Goal: Task Accomplishment & Management: Manage account settings

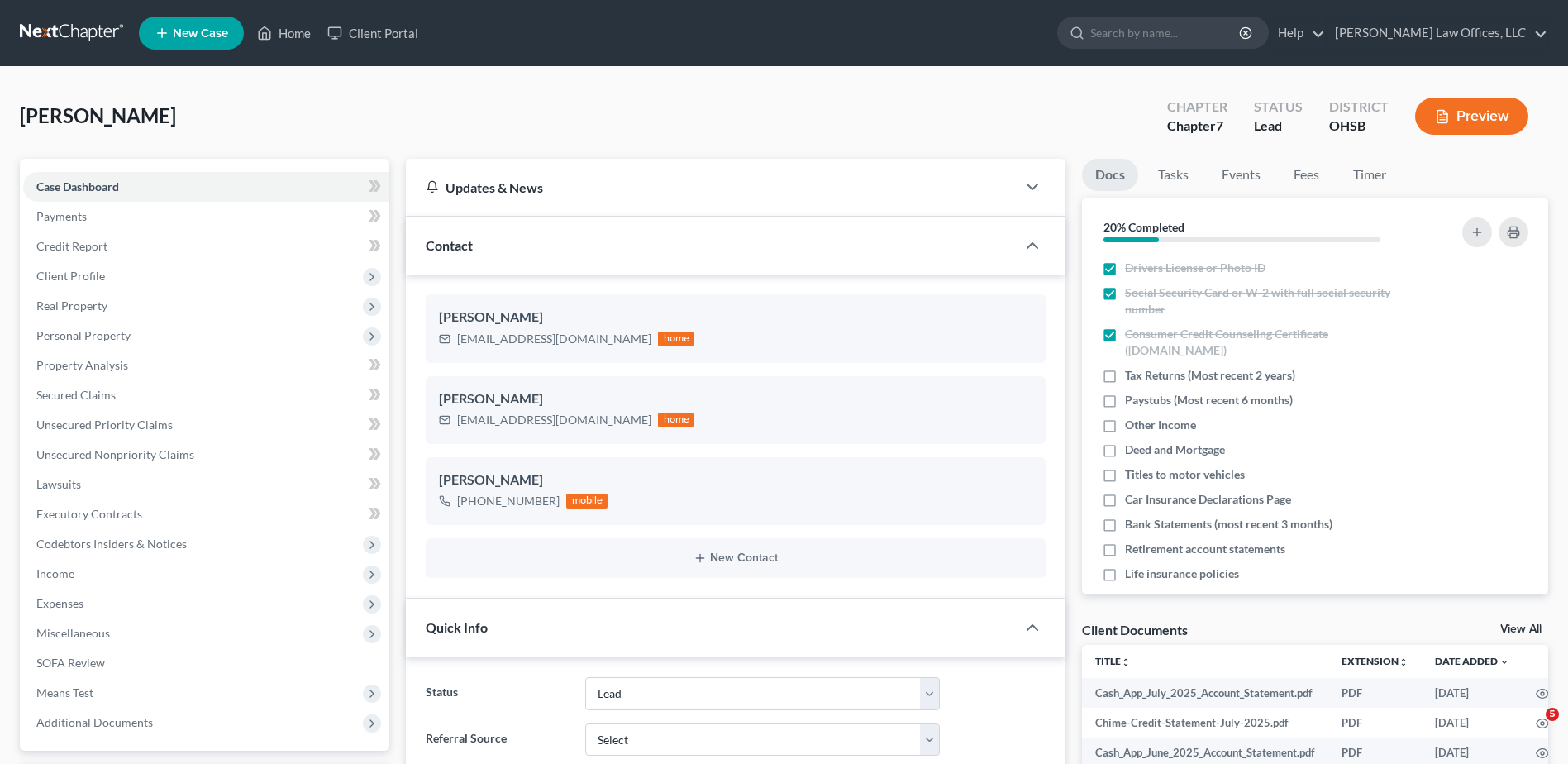
select select "5"
click at [291, 32] on link "Home" at bounding box center [283, 33] width 70 height 30
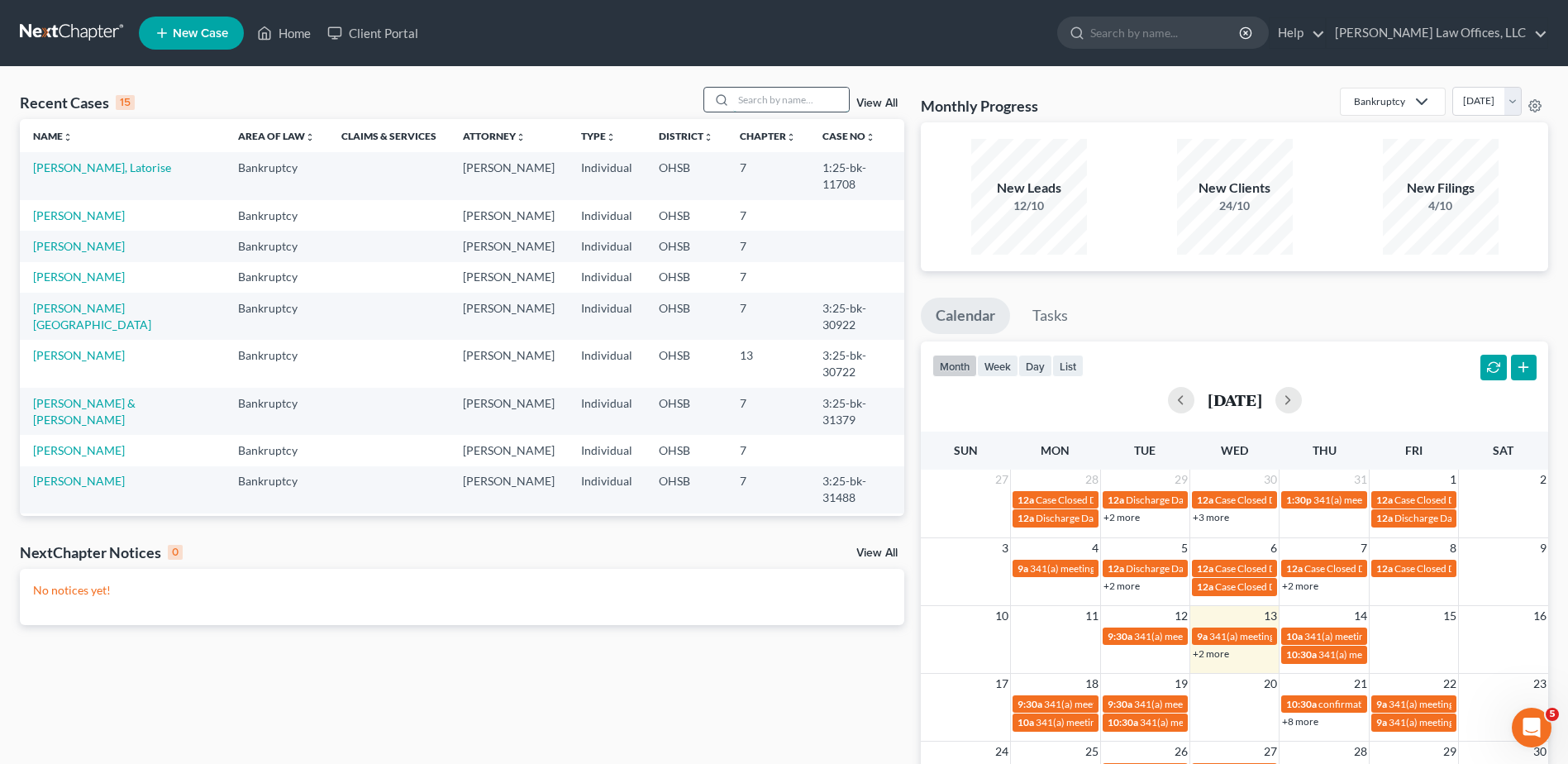
click at [783, 104] on input "search" at bounding box center [790, 99] width 115 height 24
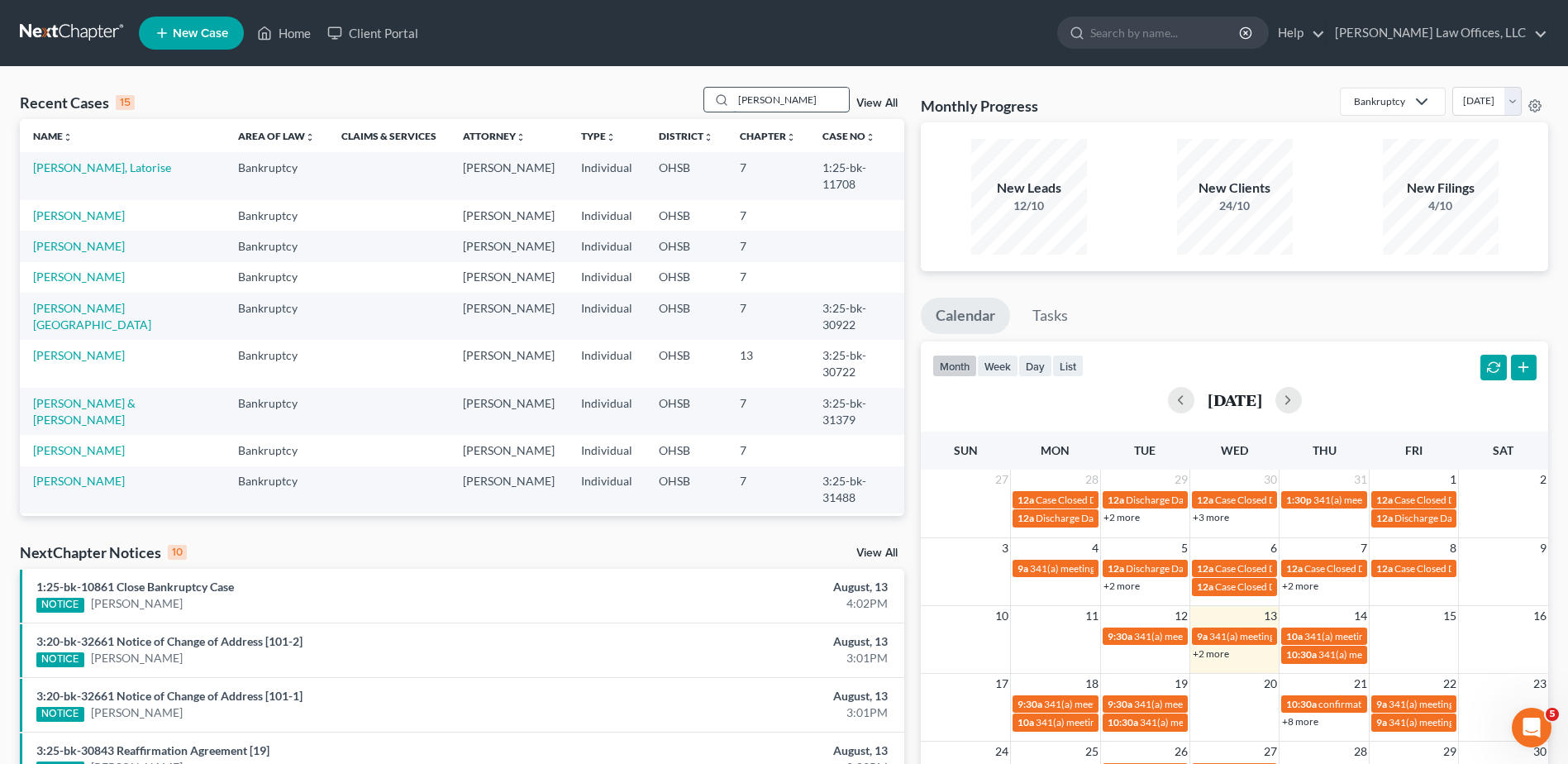
type input "[PERSON_NAME]"
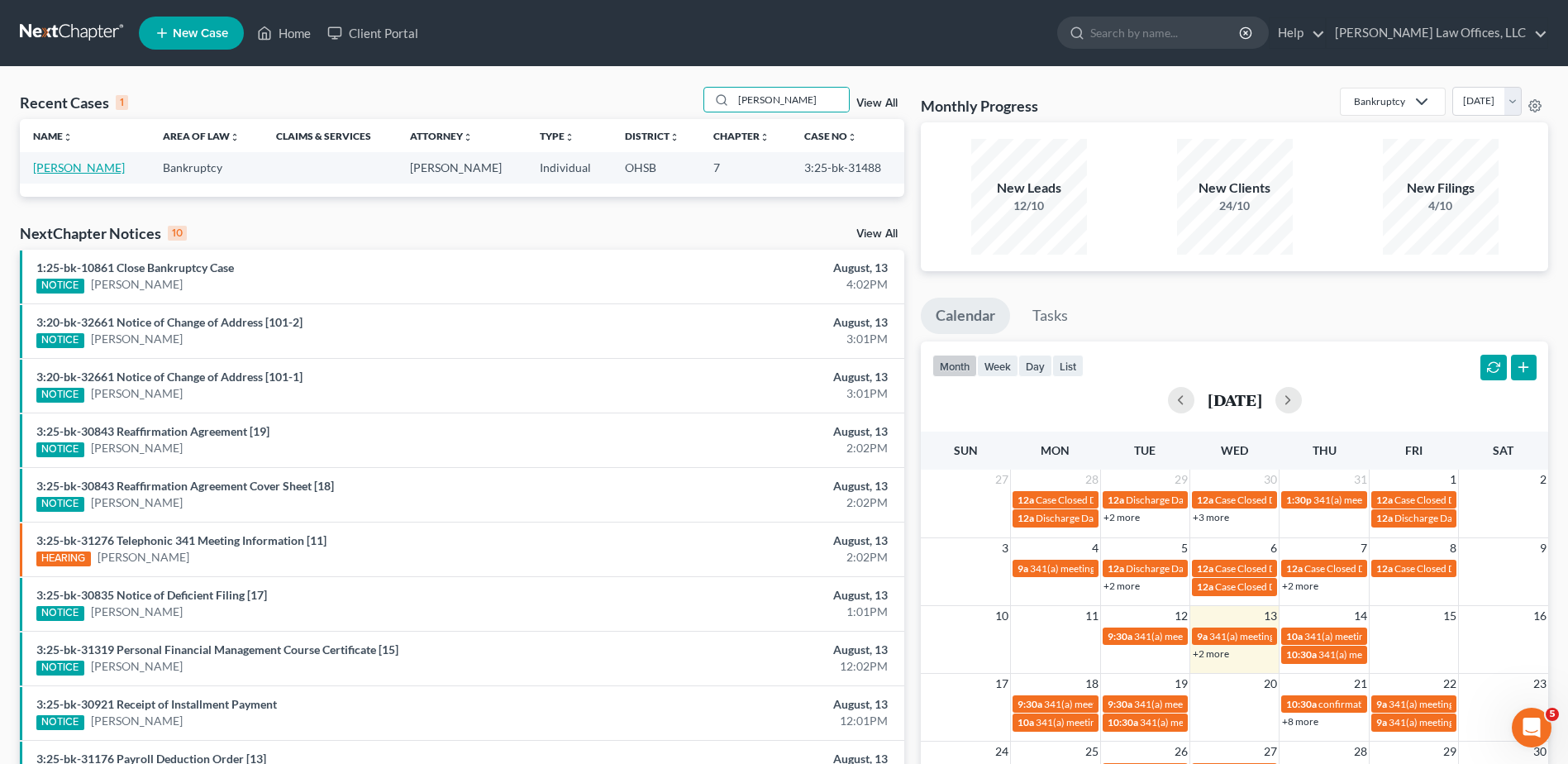
click at [102, 168] on link "[PERSON_NAME]" at bounding box center [78, 166] width 92 height 14
select select "4"
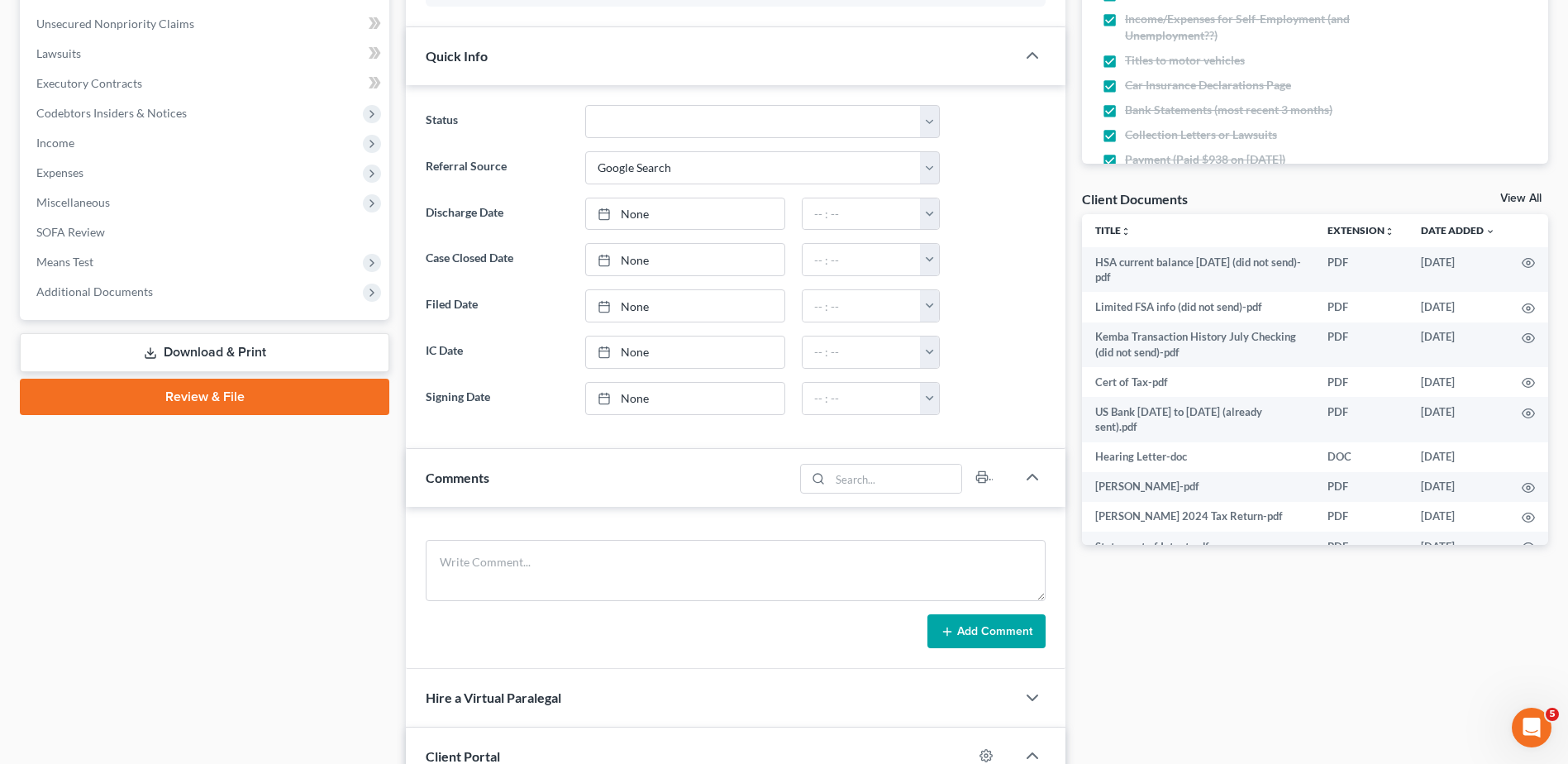
scroll to position [496, 0]
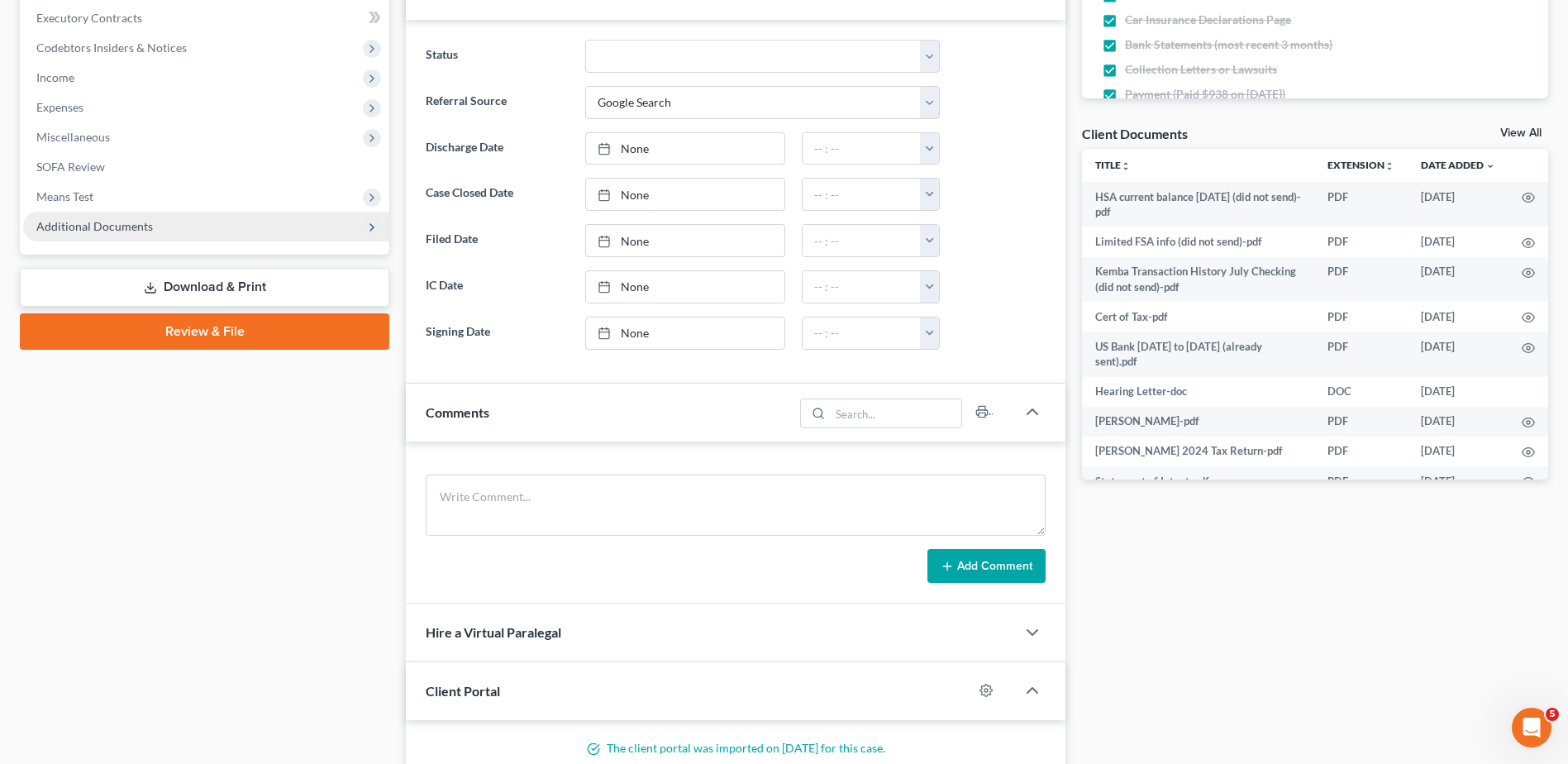
click at [114, 227] on span "Additional Documents" at bounding box center [94, 225] width 116 height 14
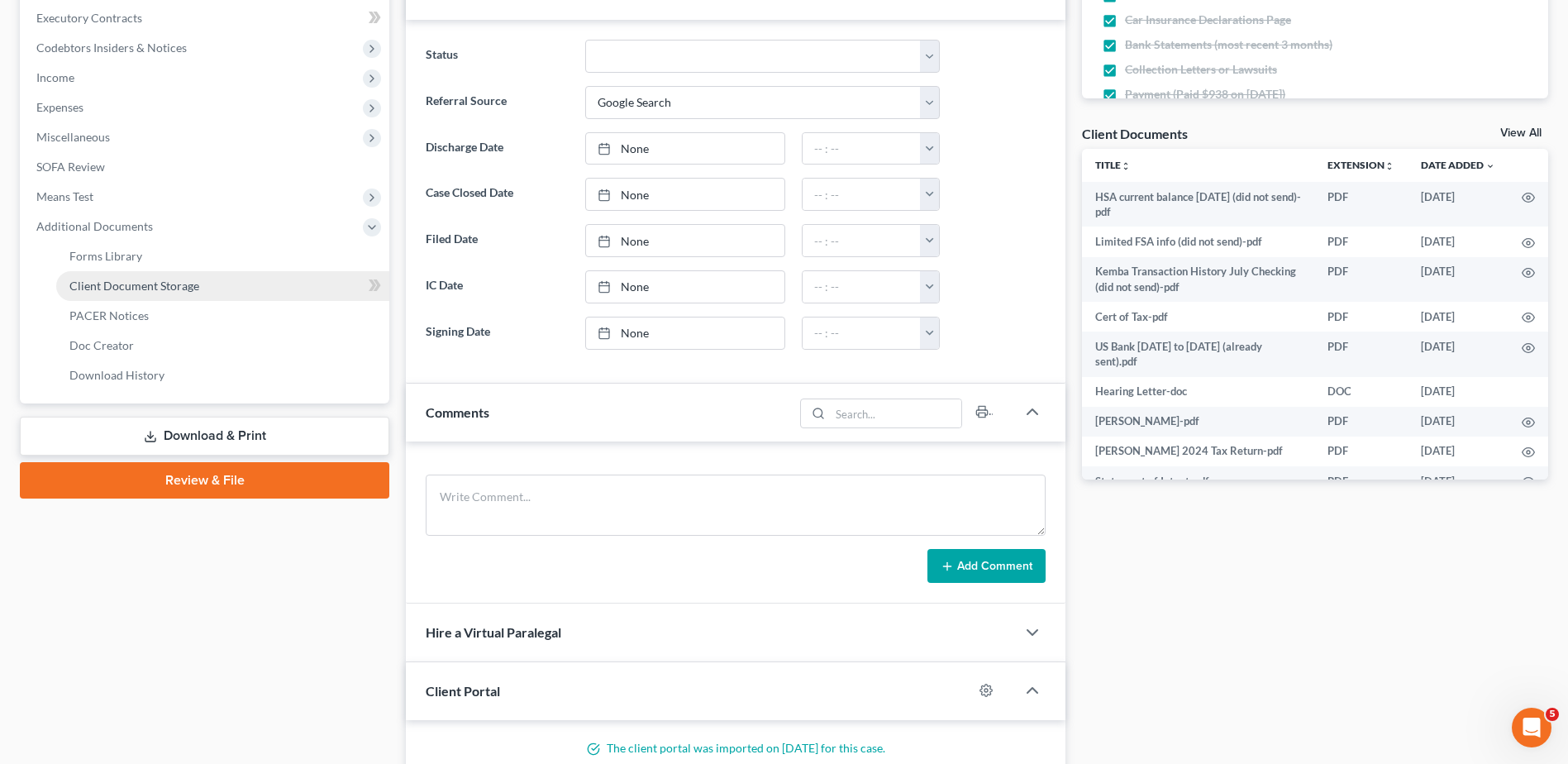
click at [114, 288] on span "Client Document Storage" at bounding box center [134, 285] width 130 height 14
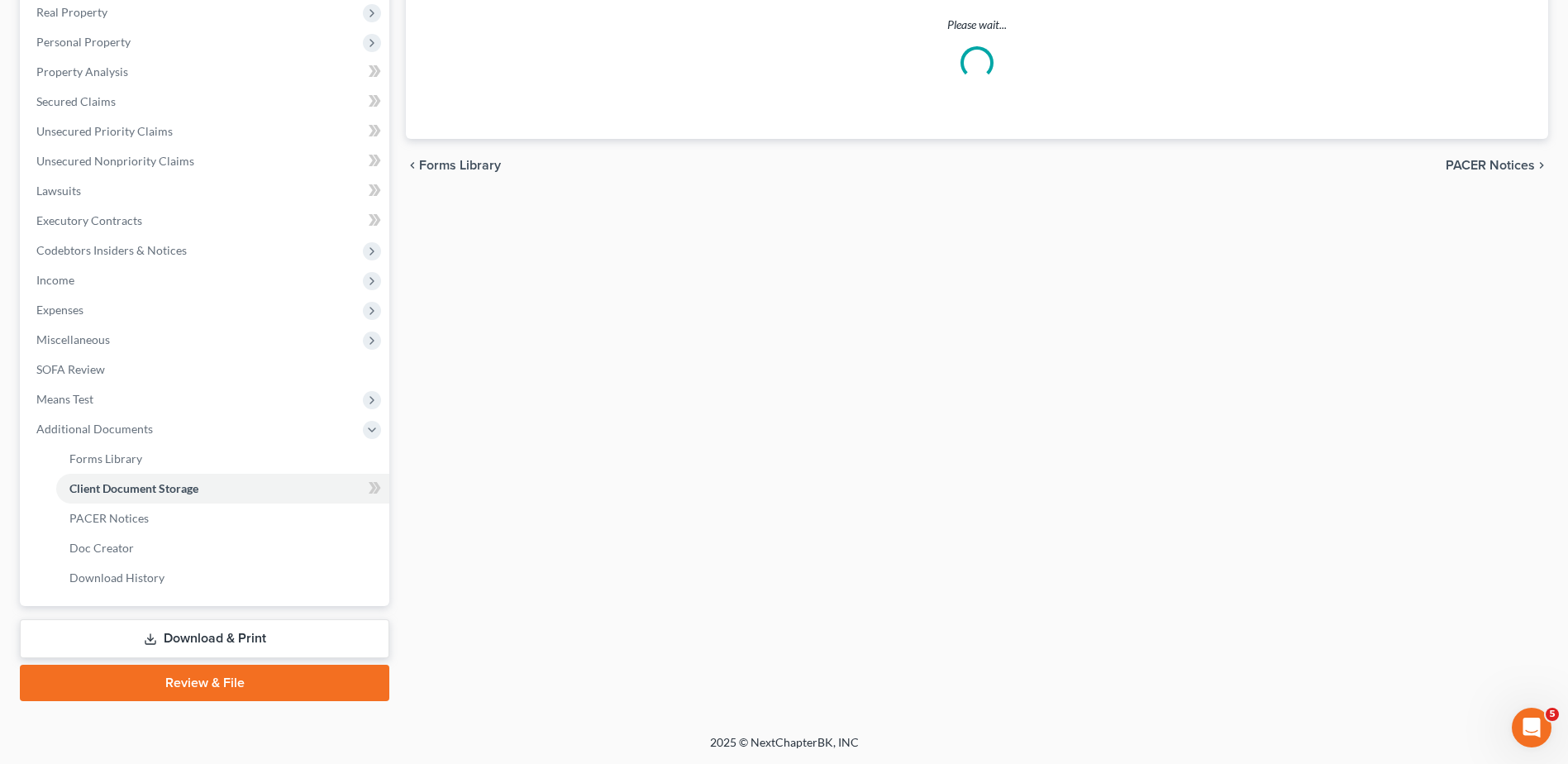
scroll to position [251, 0]
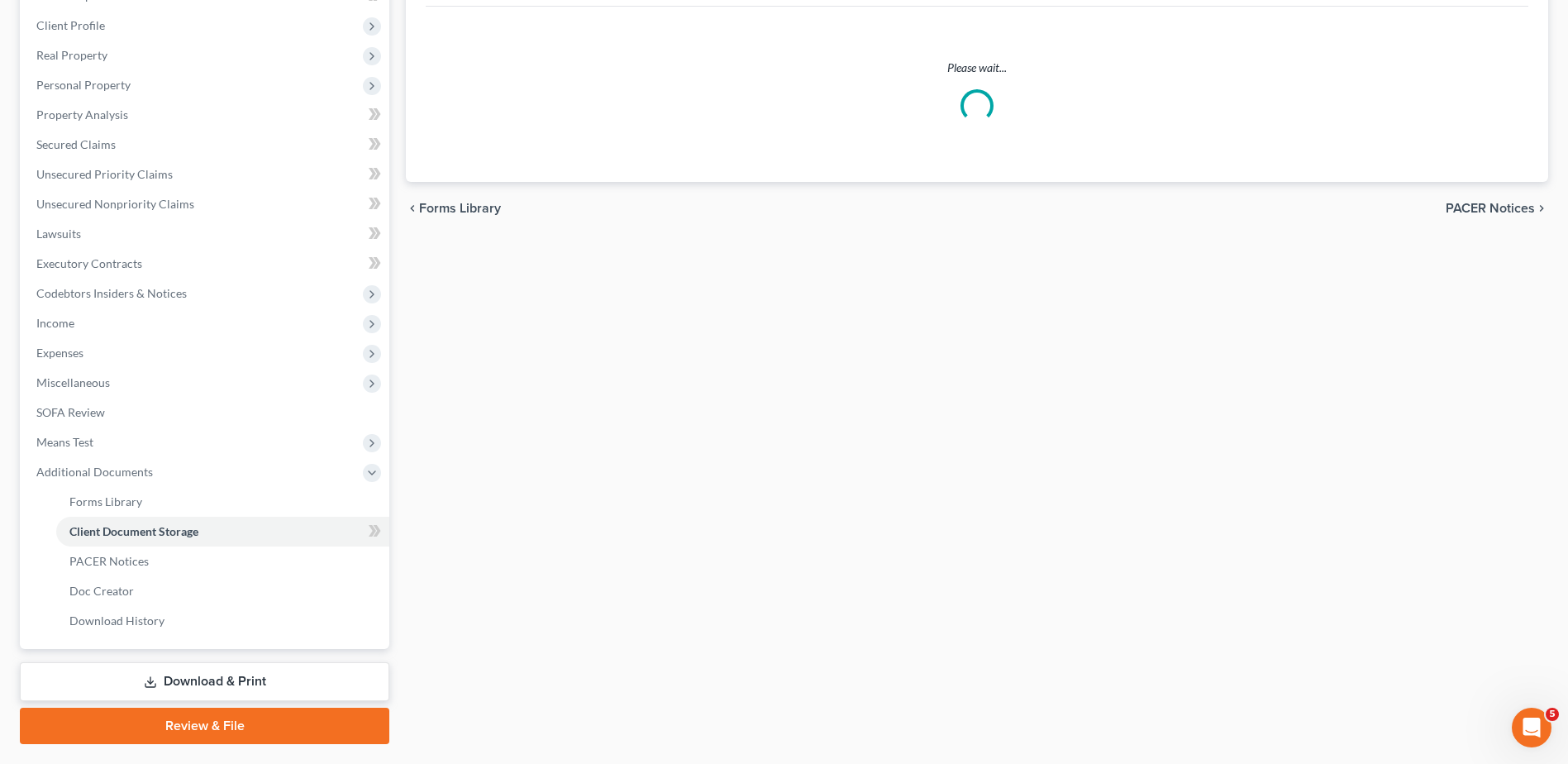
select select "7"
select select "37"
select select "52"
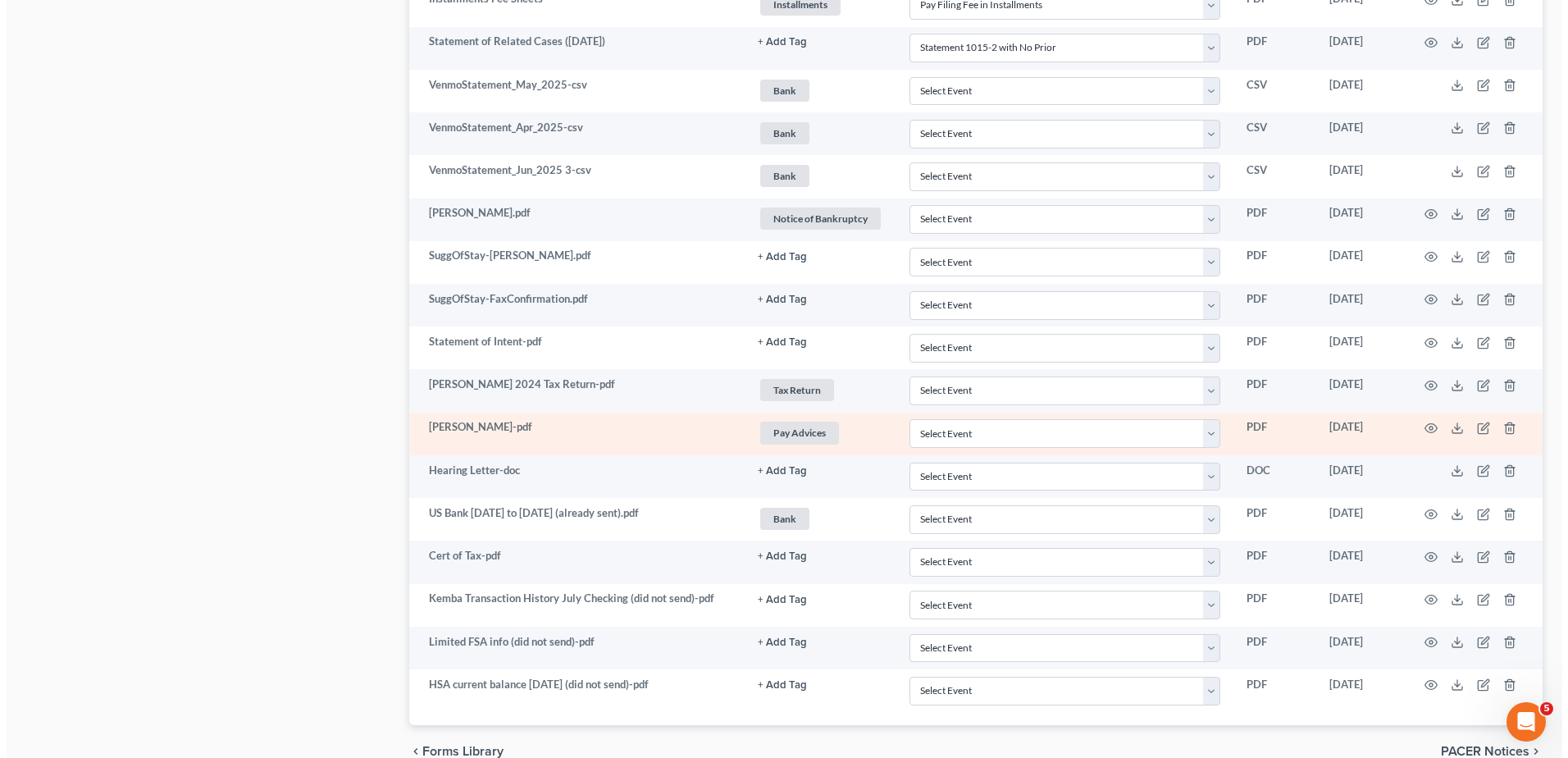
scroll to position [3147, 0]
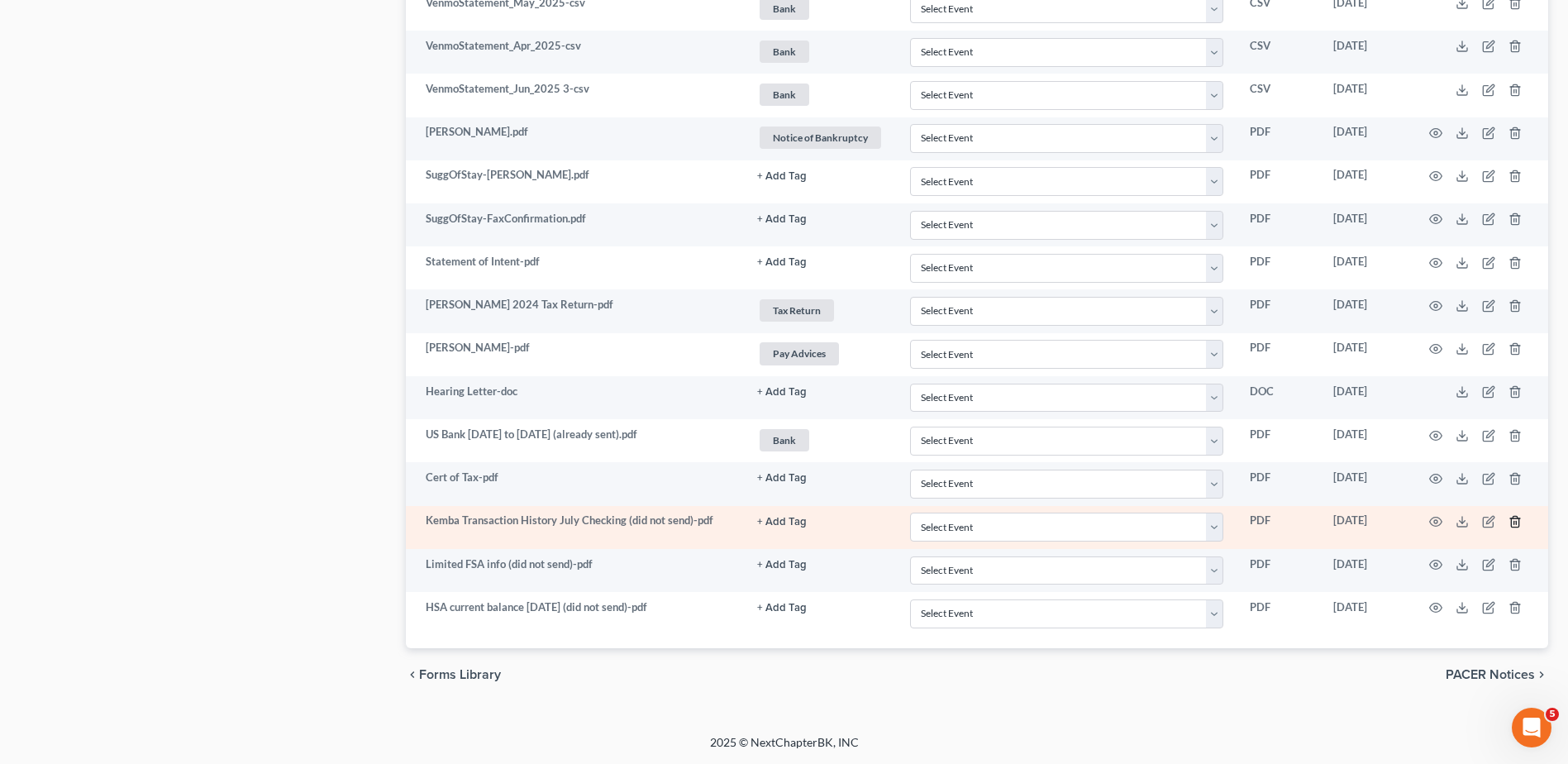
click at [1513, 521] on line "button" at bounding box center [1513, 522] width 0 height 4
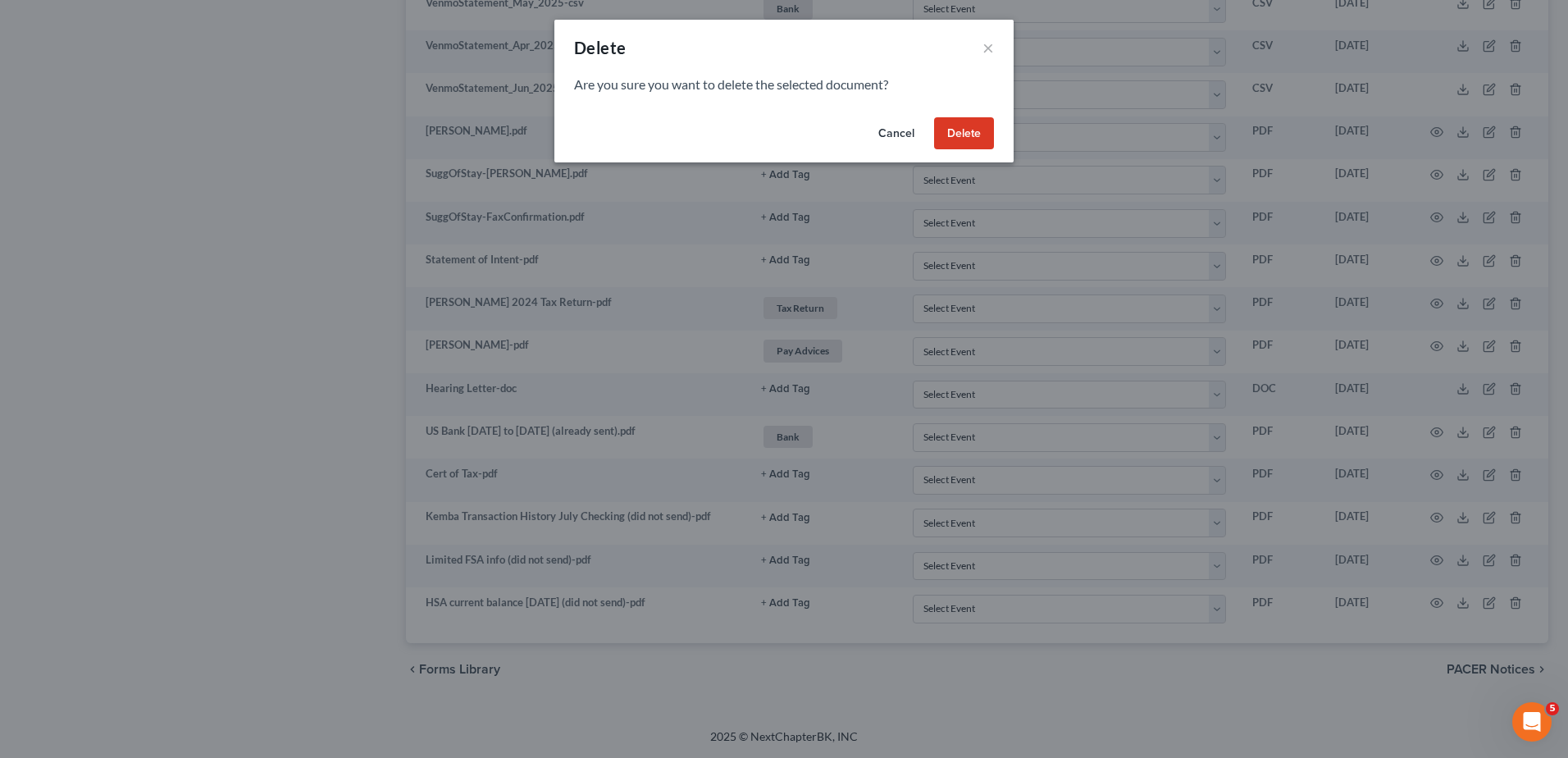
click at [976, 129] on button "Delete" at bounding box center [964, 133] width 60 height 32
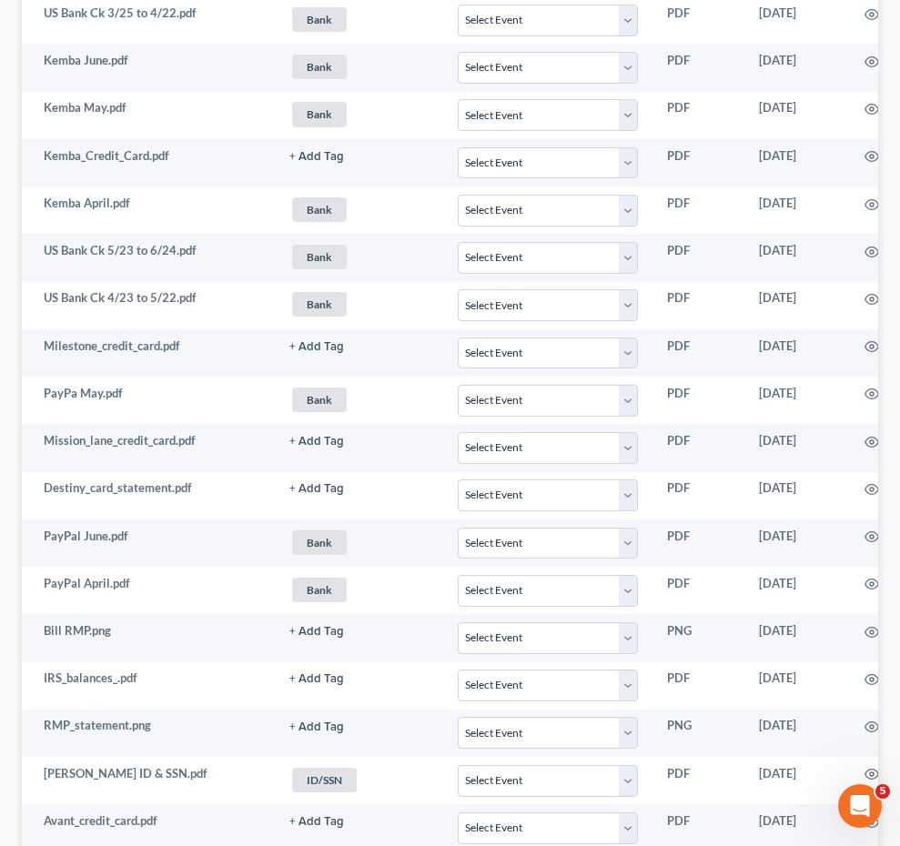
scroll to position [0, 0]
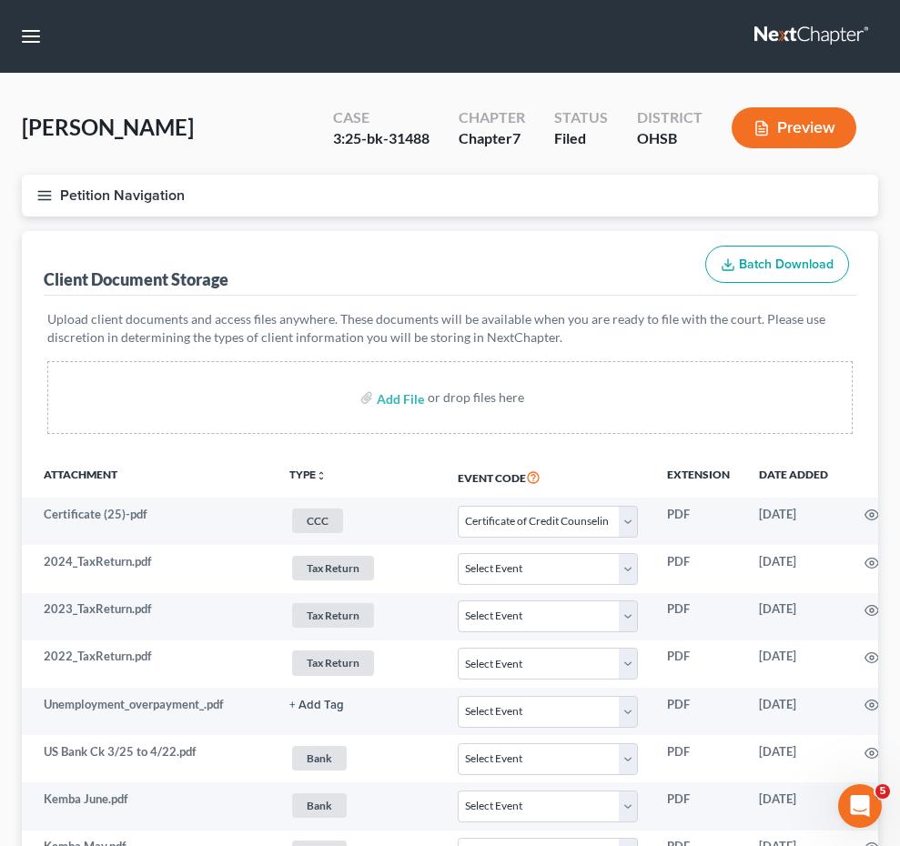
select select "7"
select select "37"
select select "52"
select select "7"
select select "37"
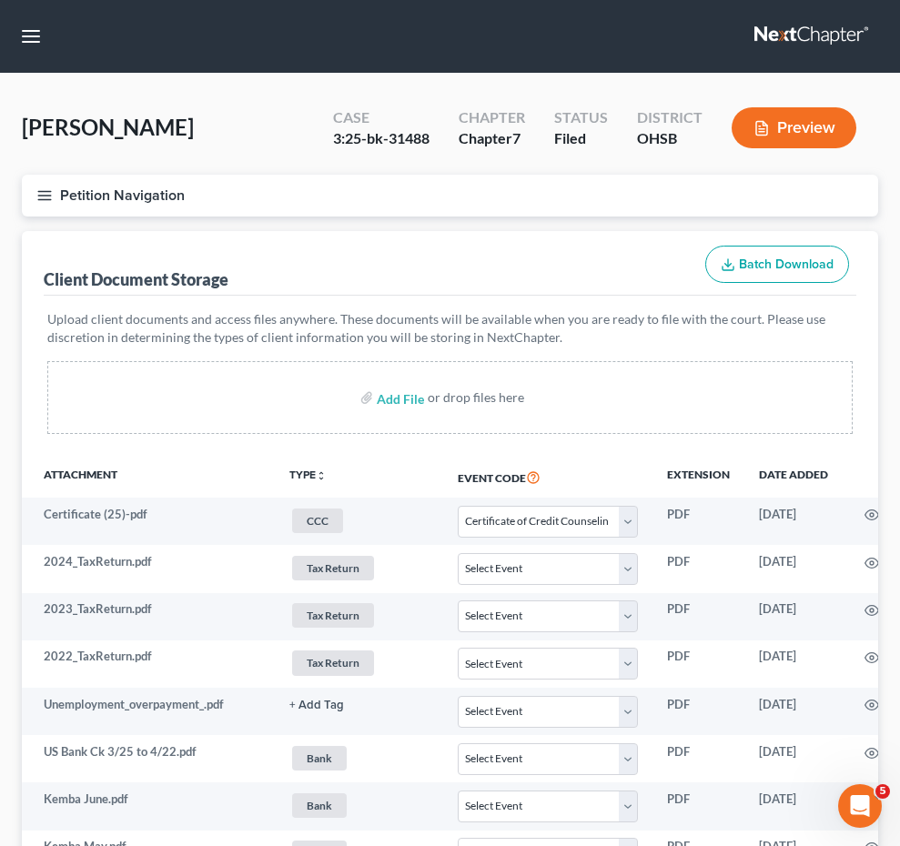
select select "52"
select select "7"
select select "37"
select select "52"
select select "7"
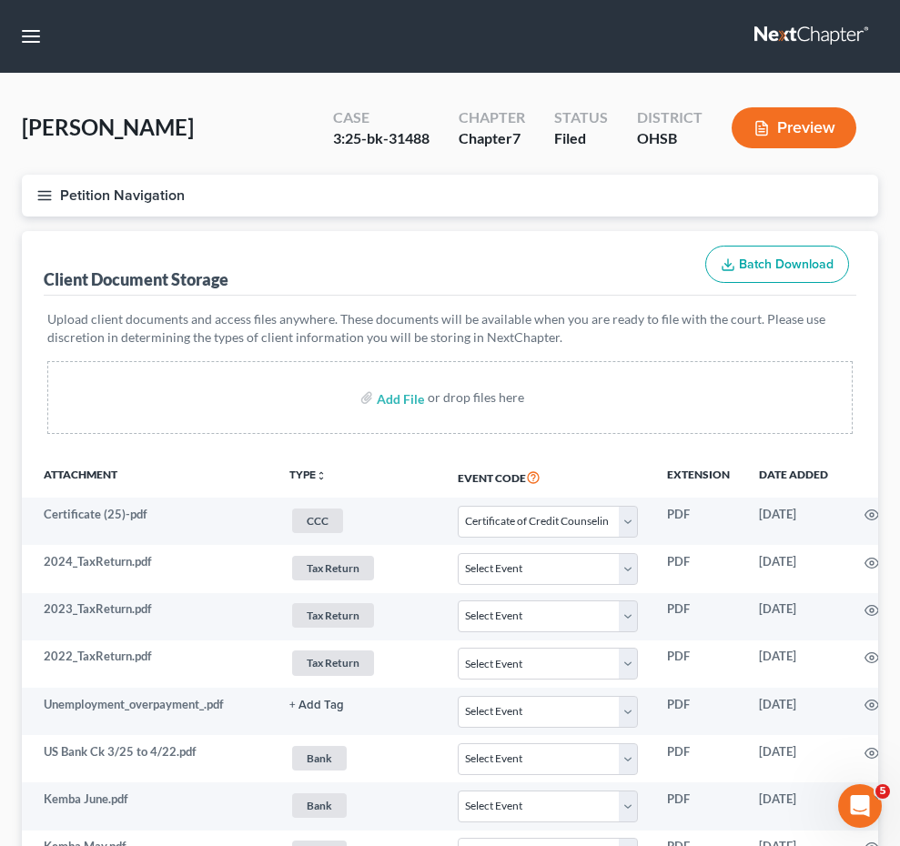
select select "37"
select select "52"
select select "7"
select select "37"
select select "52"
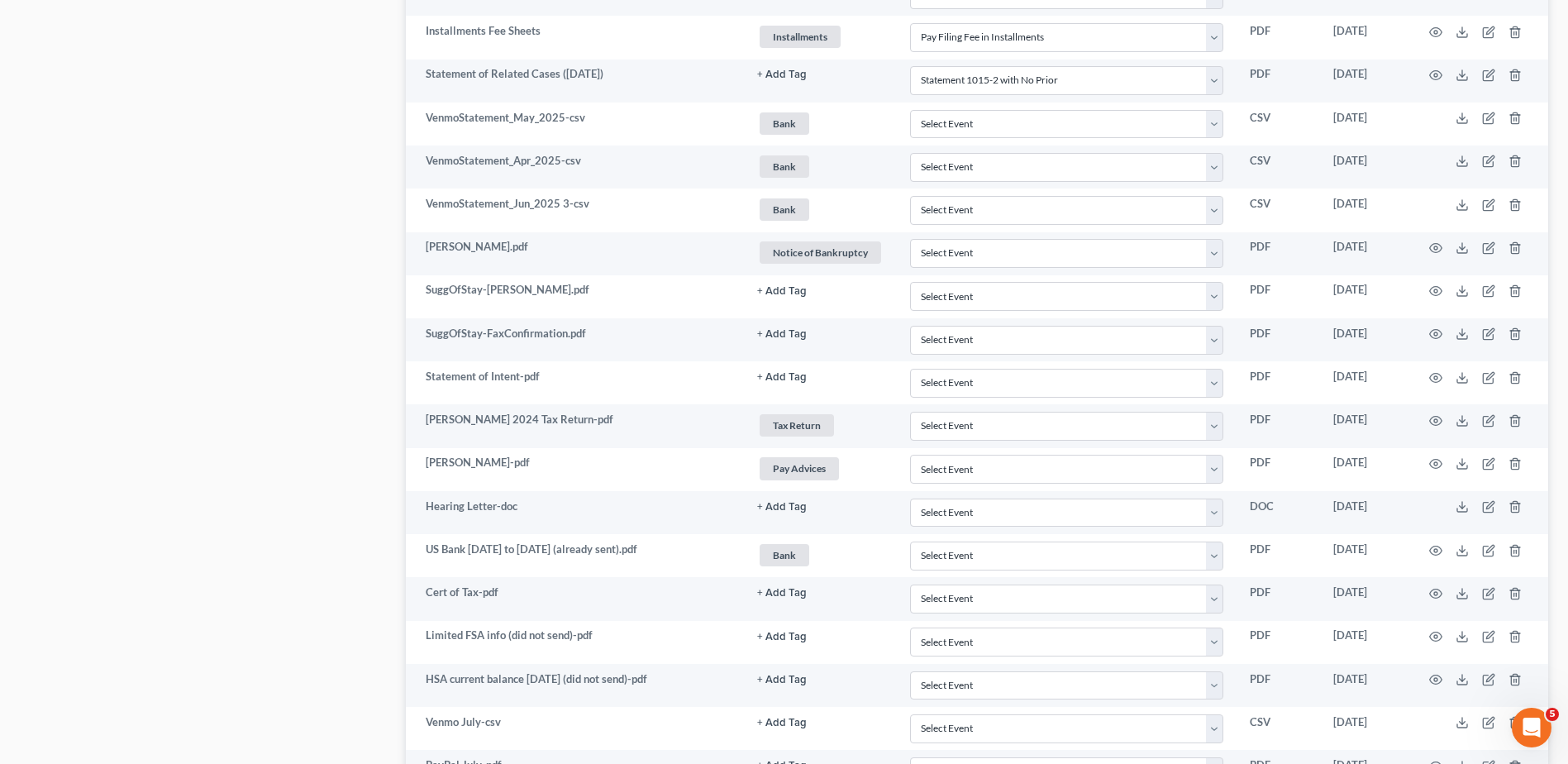
scroll to position [3345, 0]
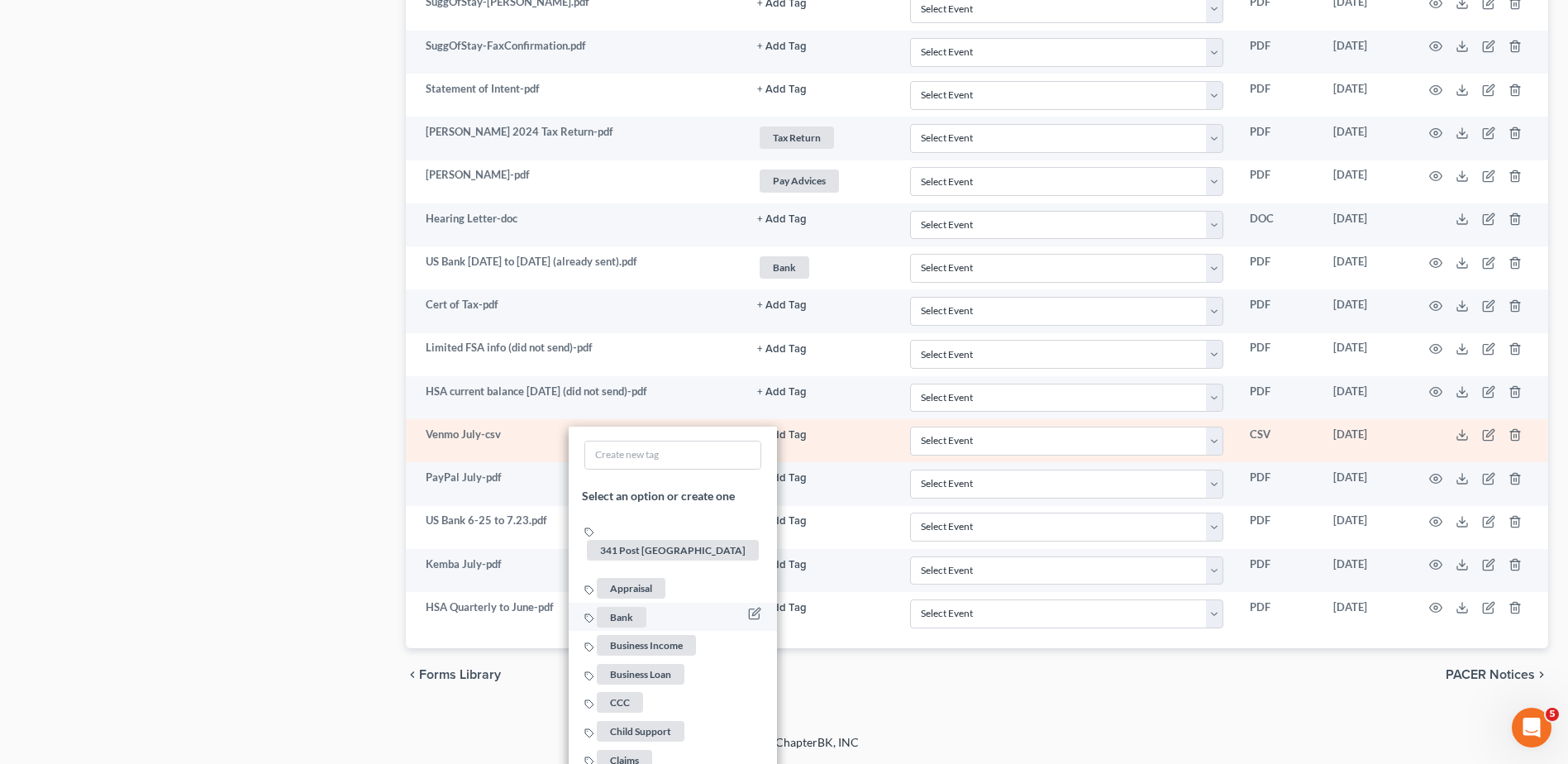
click at [609, 606] on span "Bank" at bounding box center [621, 616] width 50 height 21
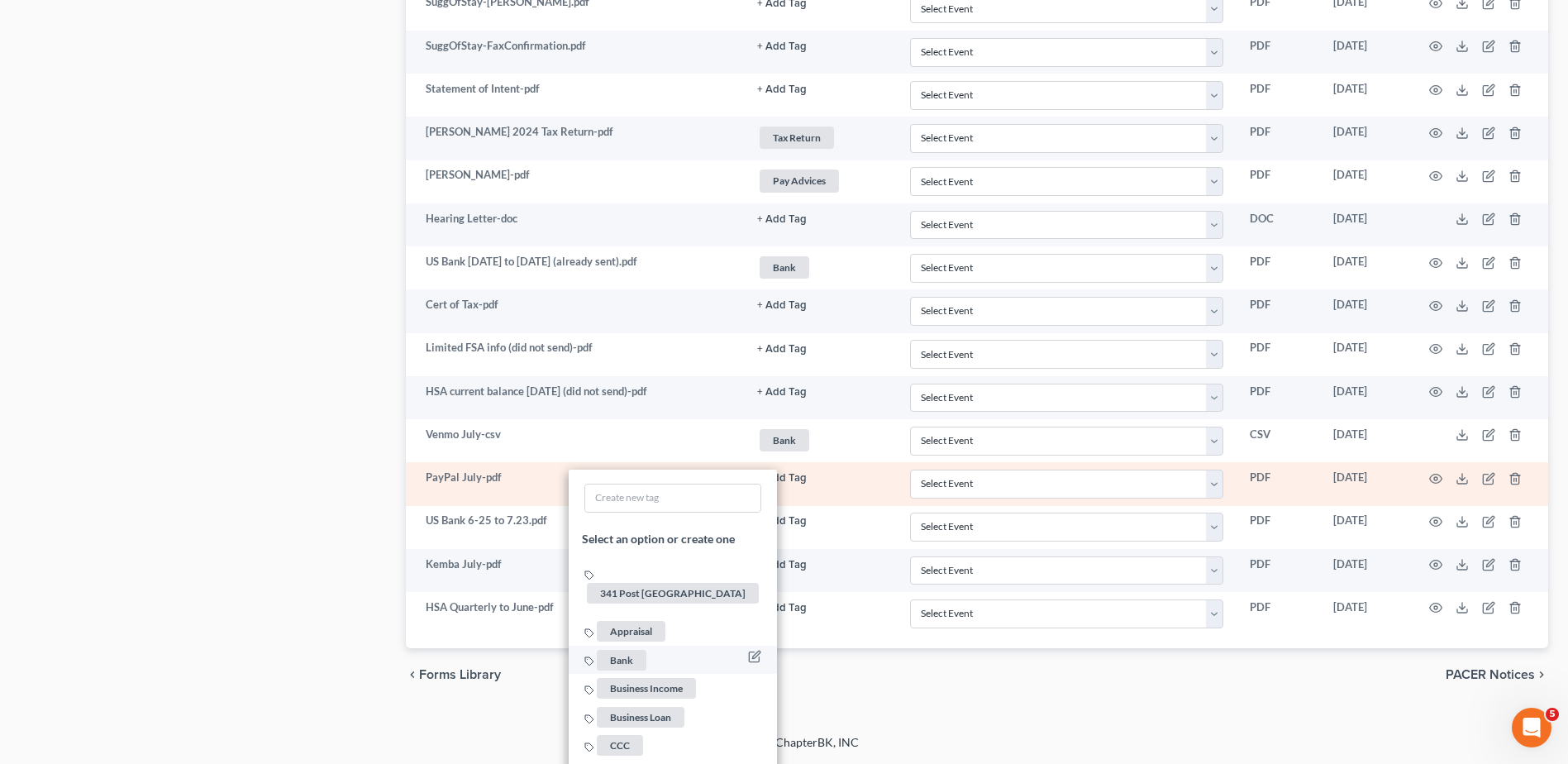
click at [632, 650] on span "Bank" at bounding box center [621, 660] width 50 height 21
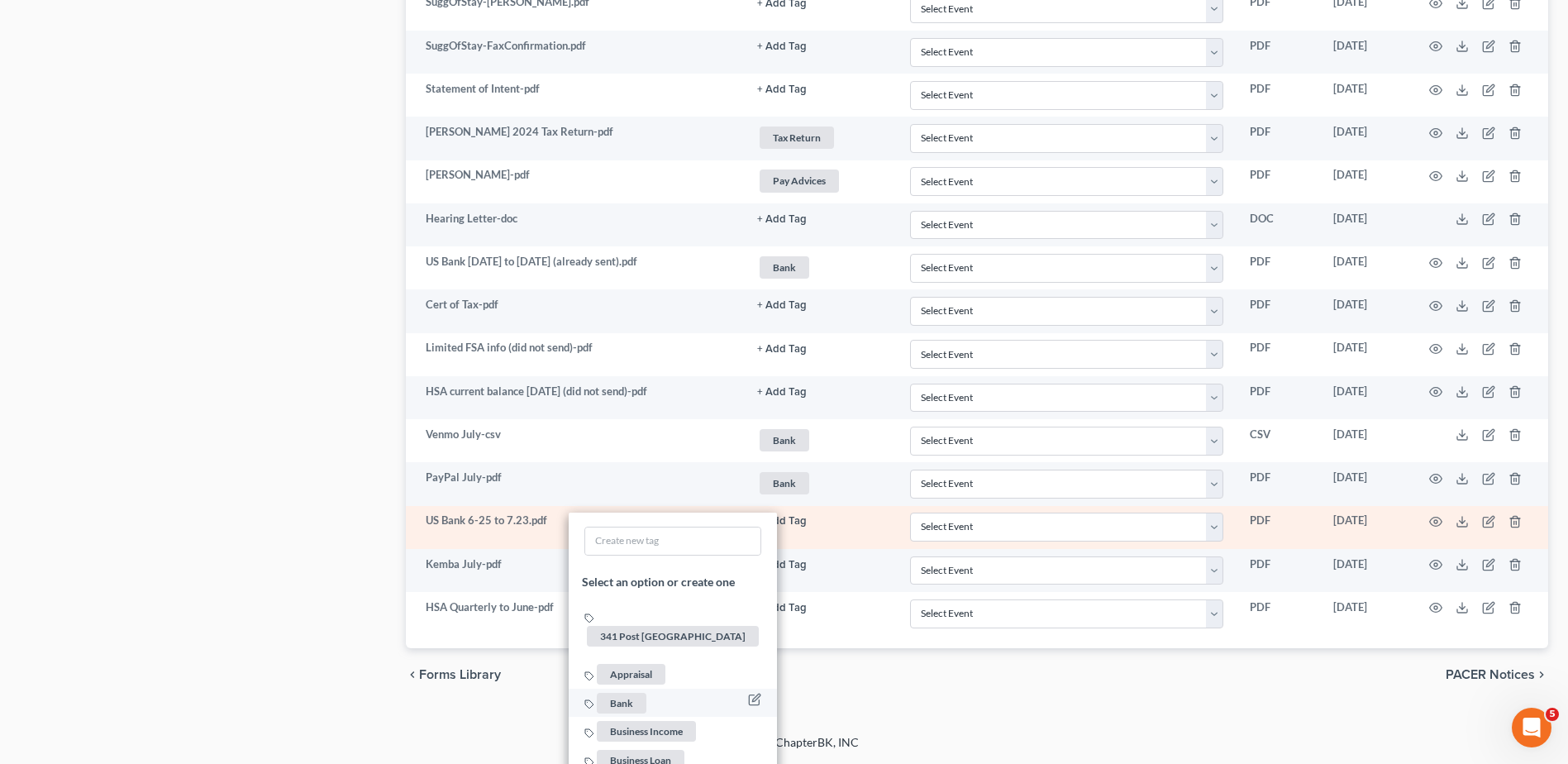
click at [633, 692] on span "Bank" at bounding box center [621, 702] width 50 height 21
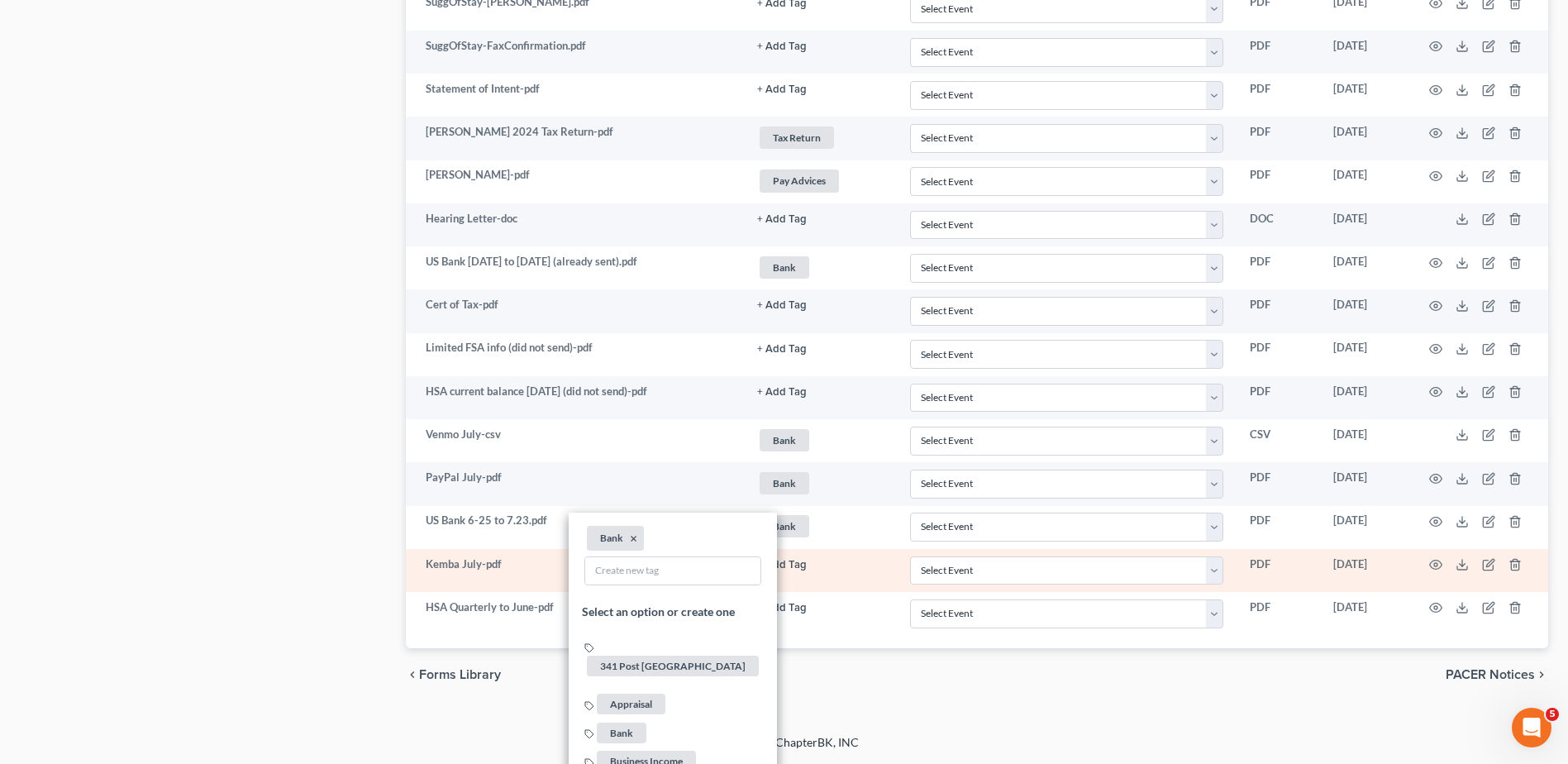
click at [624, 736] on span "Bank" at bounding box center [621, 746] width 50 height 21
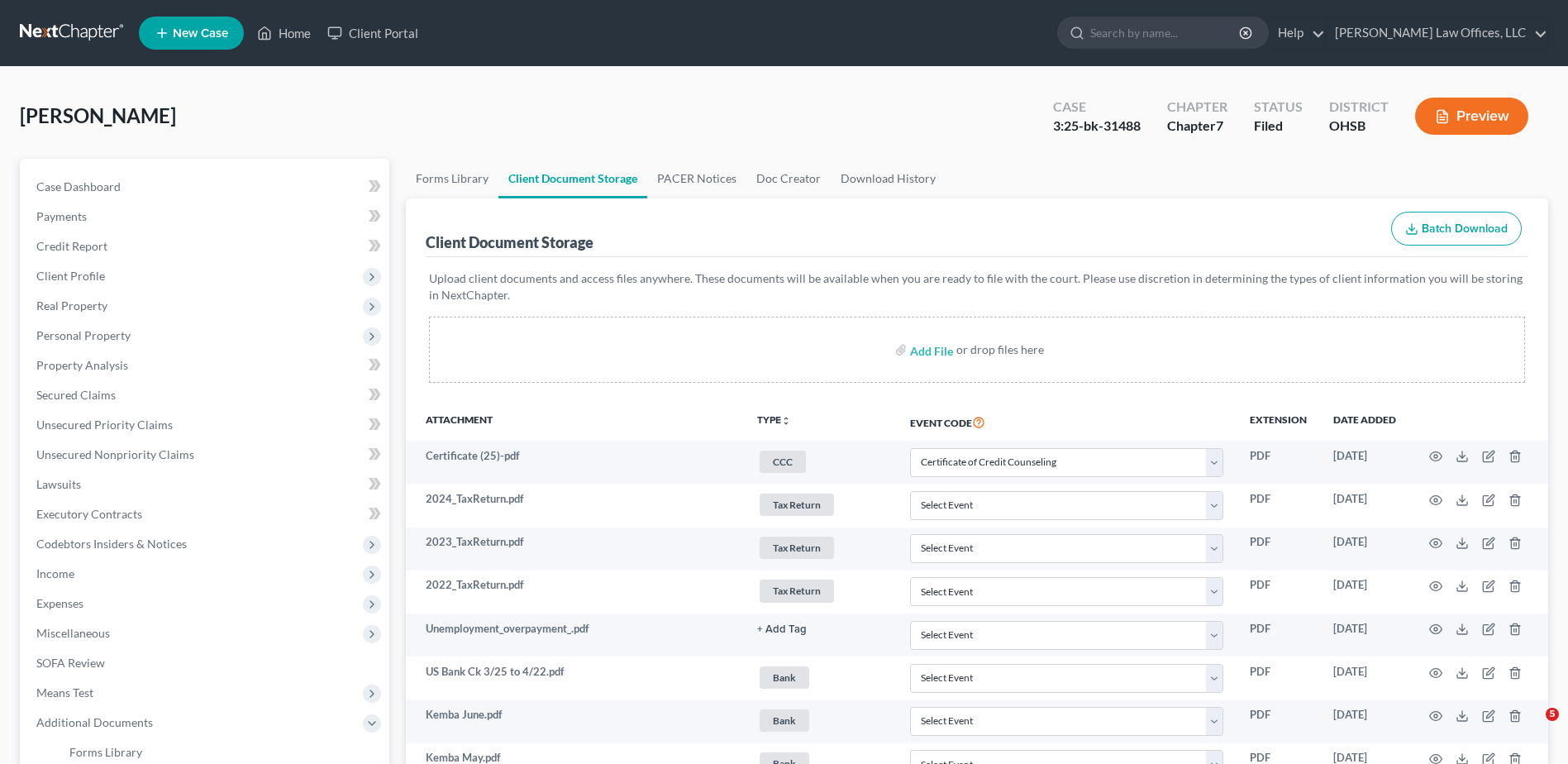
select select "7"
select select "37"
select select "52"
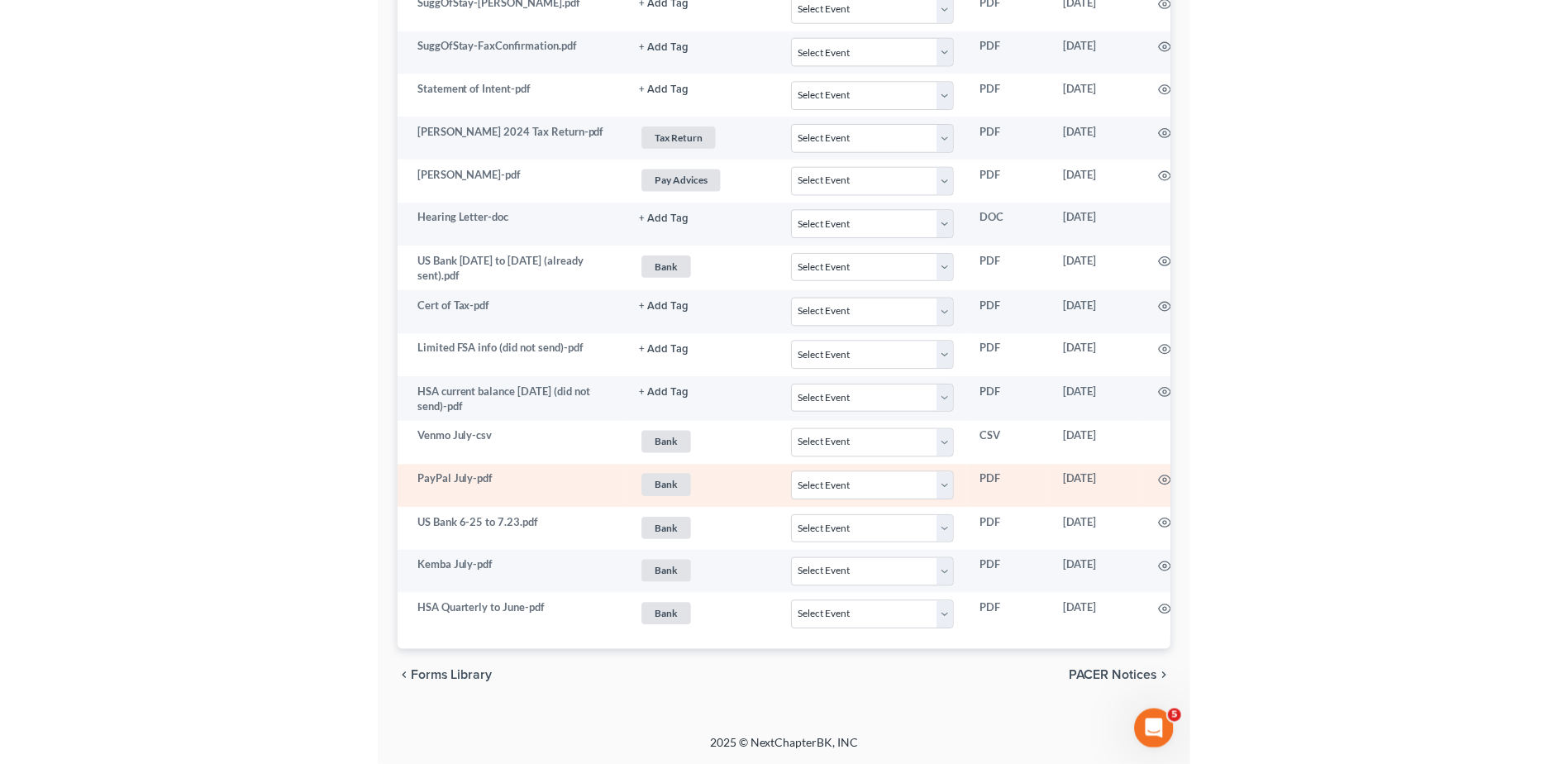
scroll to position [3345, 0]
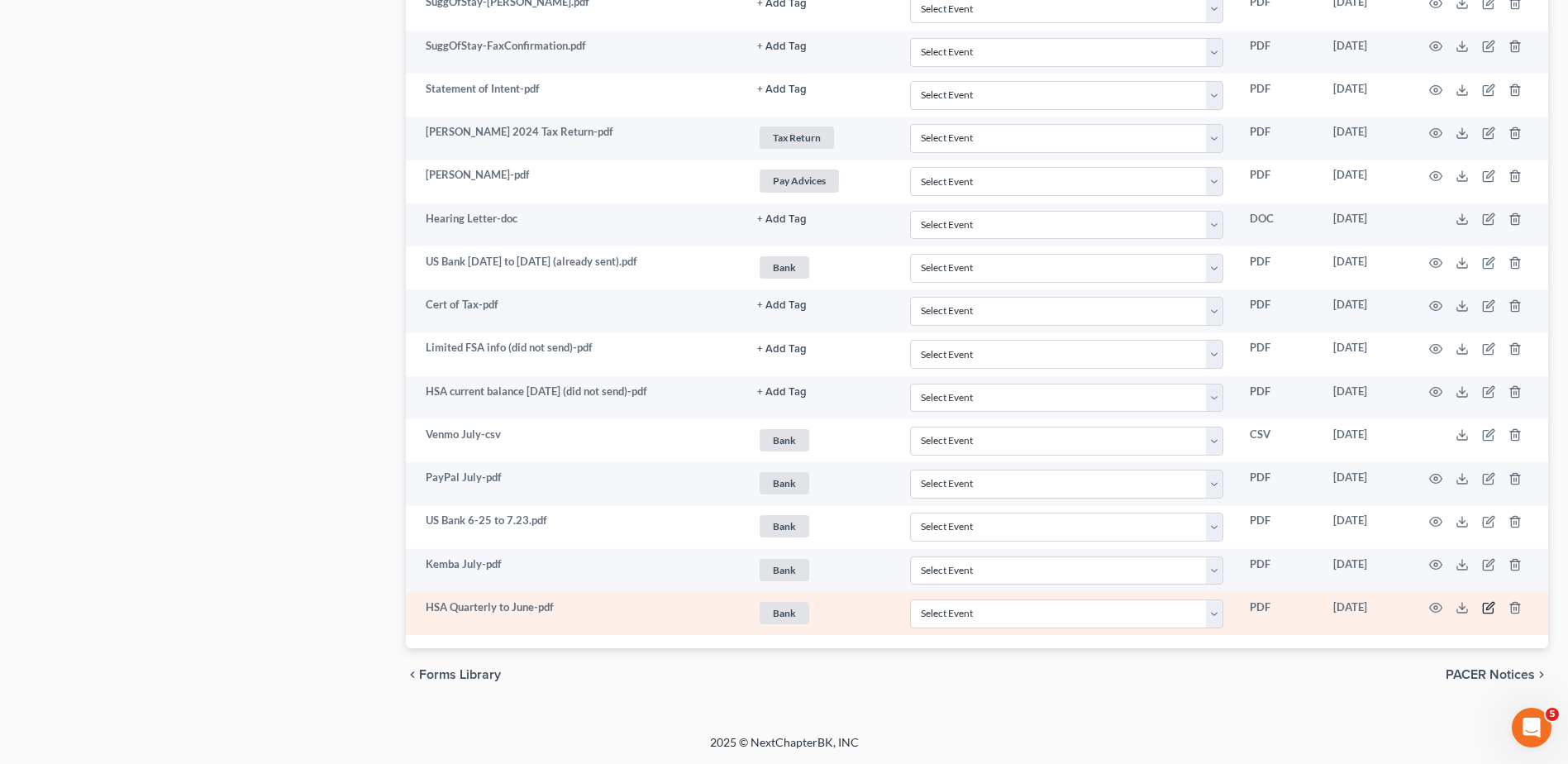
click at [1488, 609] on icon "button" at bounding box center [1488, 607] width 14 height 14
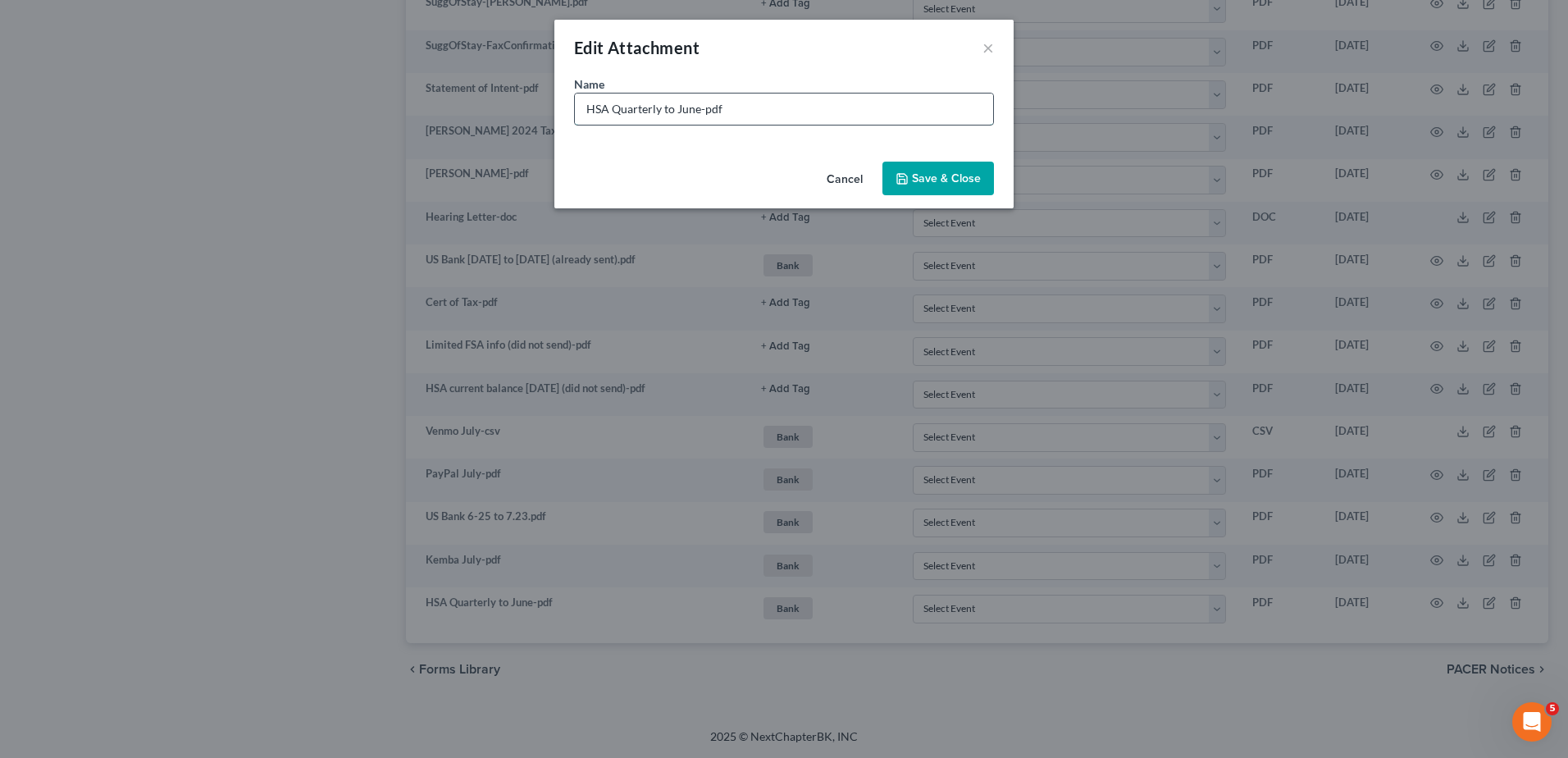
click at [700, 111] on input "HSA Quarterly to June-pdf" at bounding box center [784, 109] width 418 height 32
type input "HSA Quarterly to June (did not send yet, waiting for July screenshots)-pdf"
click at [932, 178] on span "Save & Close" at bounding box center [947, 178] width 69 height 14
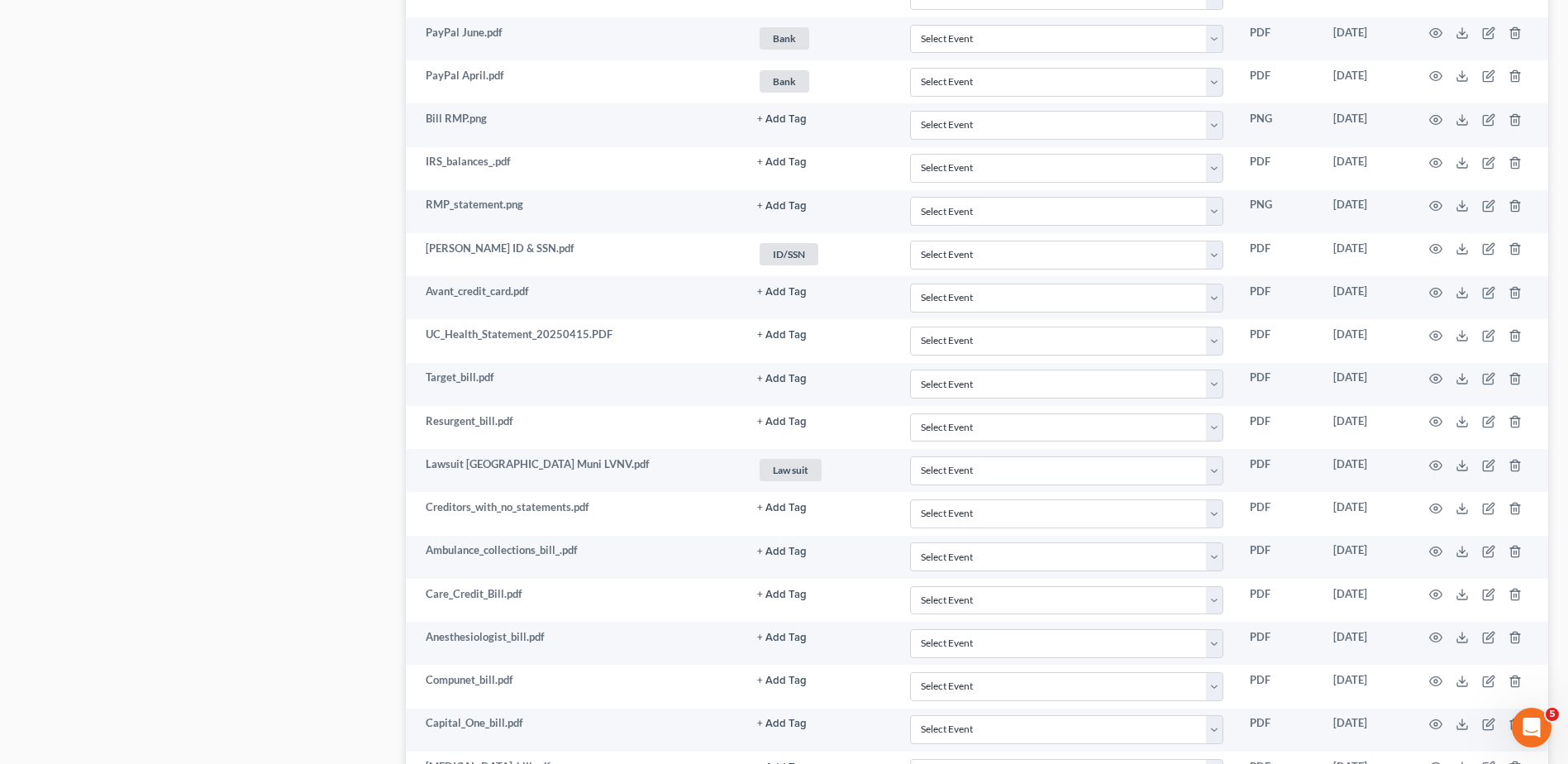
scroll to position [0, 0]
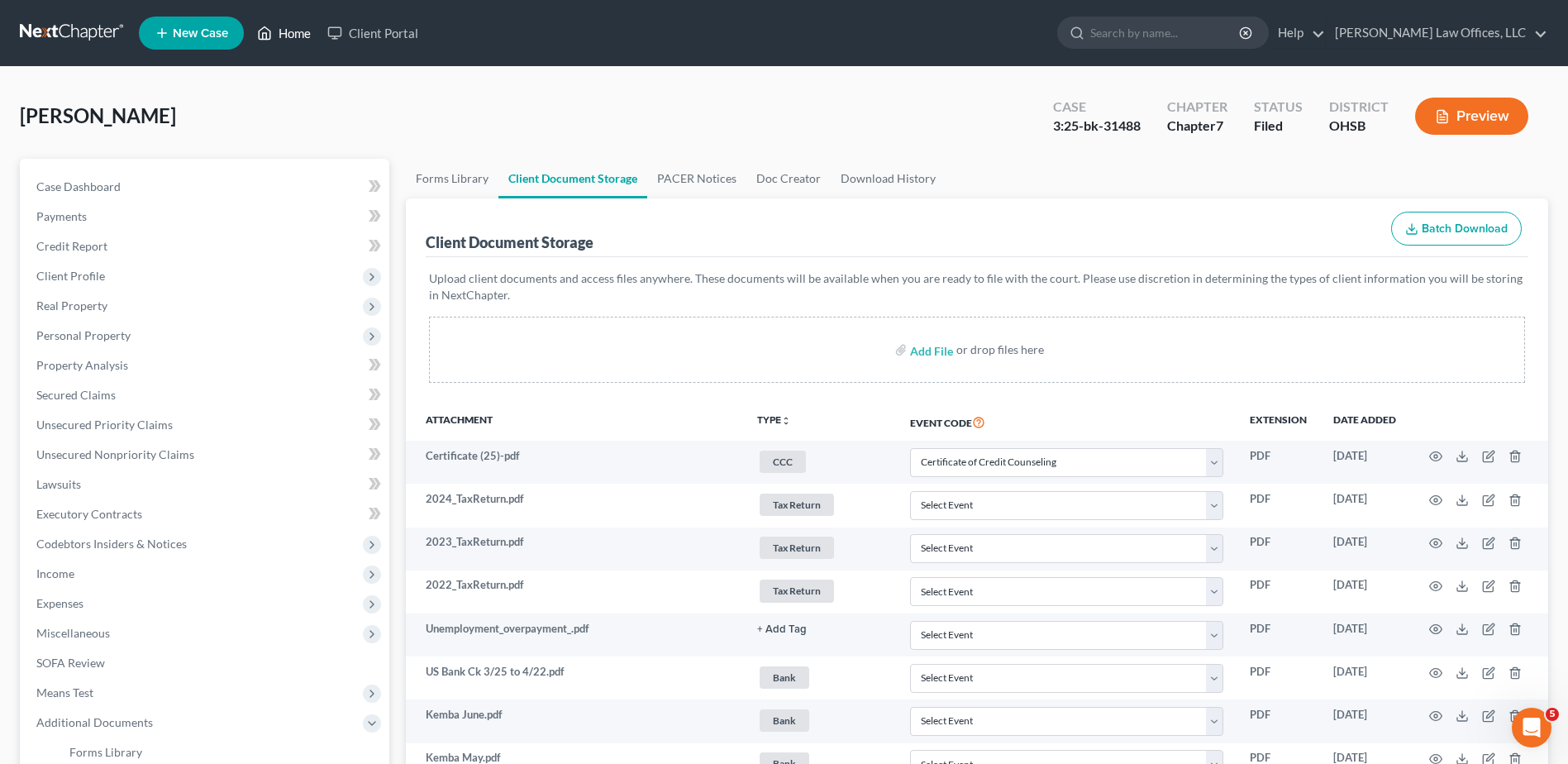
click at [287, 29] on link "Home" at bounding box center [283, 33] width 70 height 30
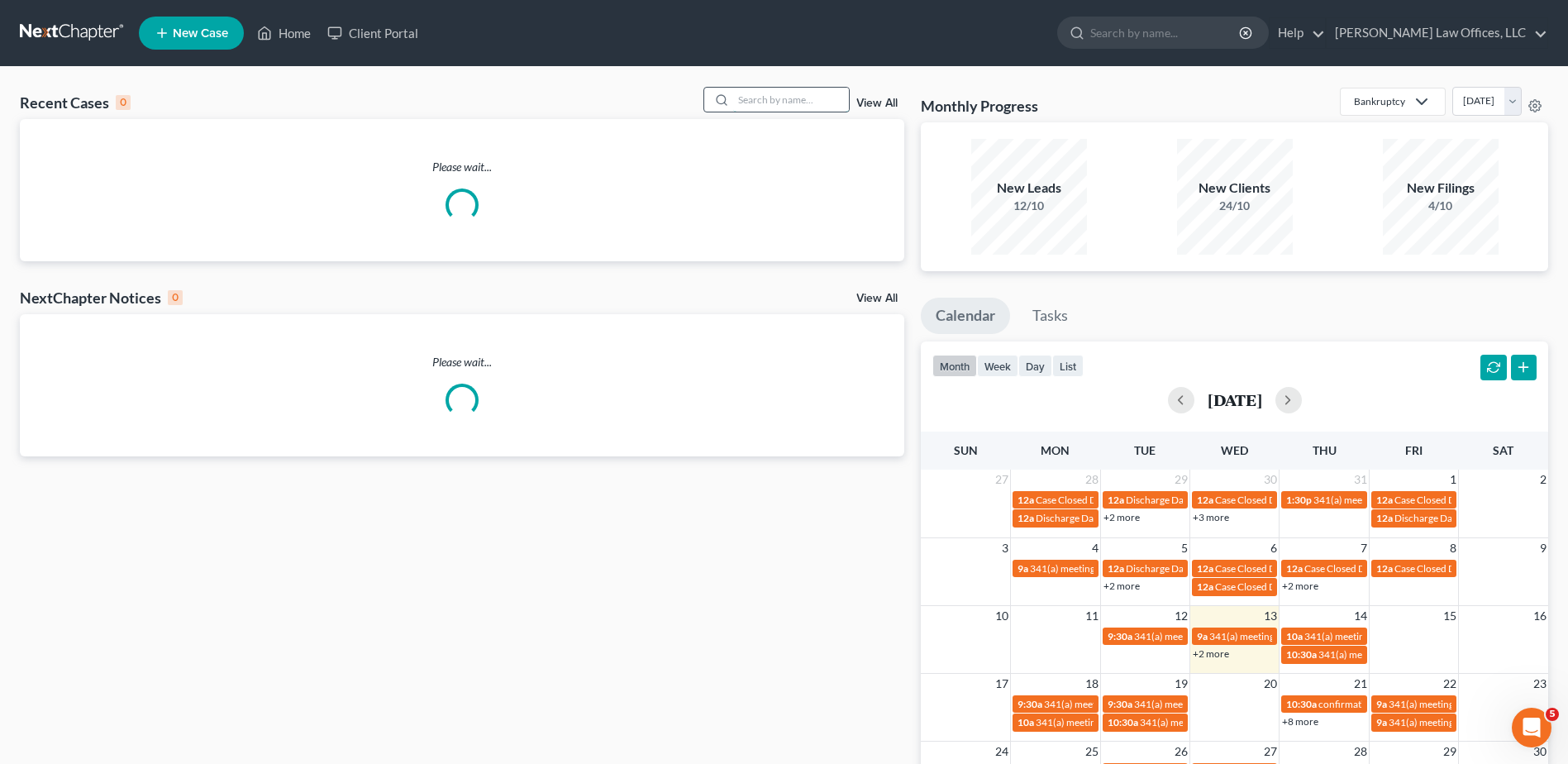
click at [767, 96] on input "search" at bounding box center [790, 99] width 115 height 24
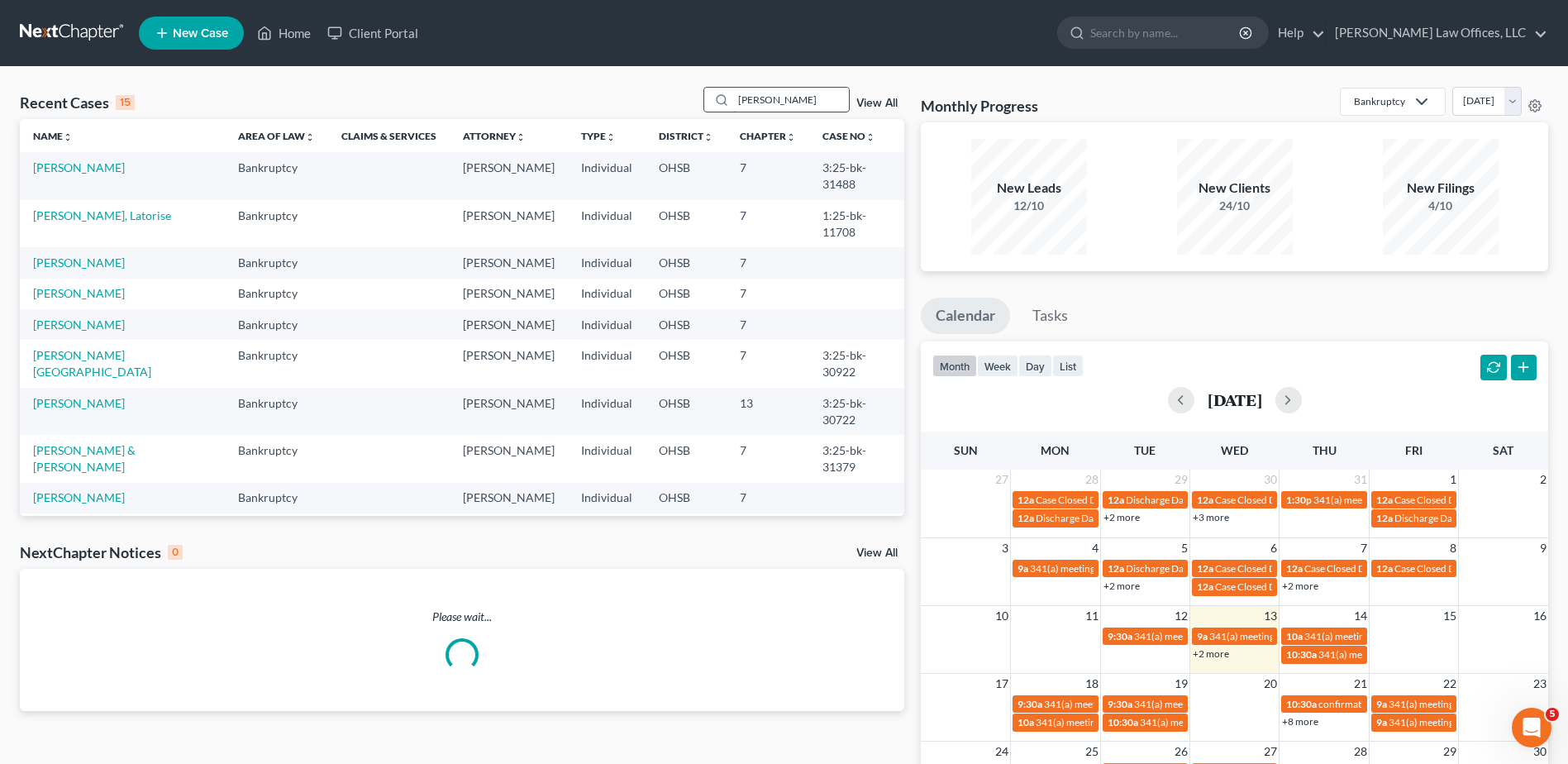
type input "trammell"
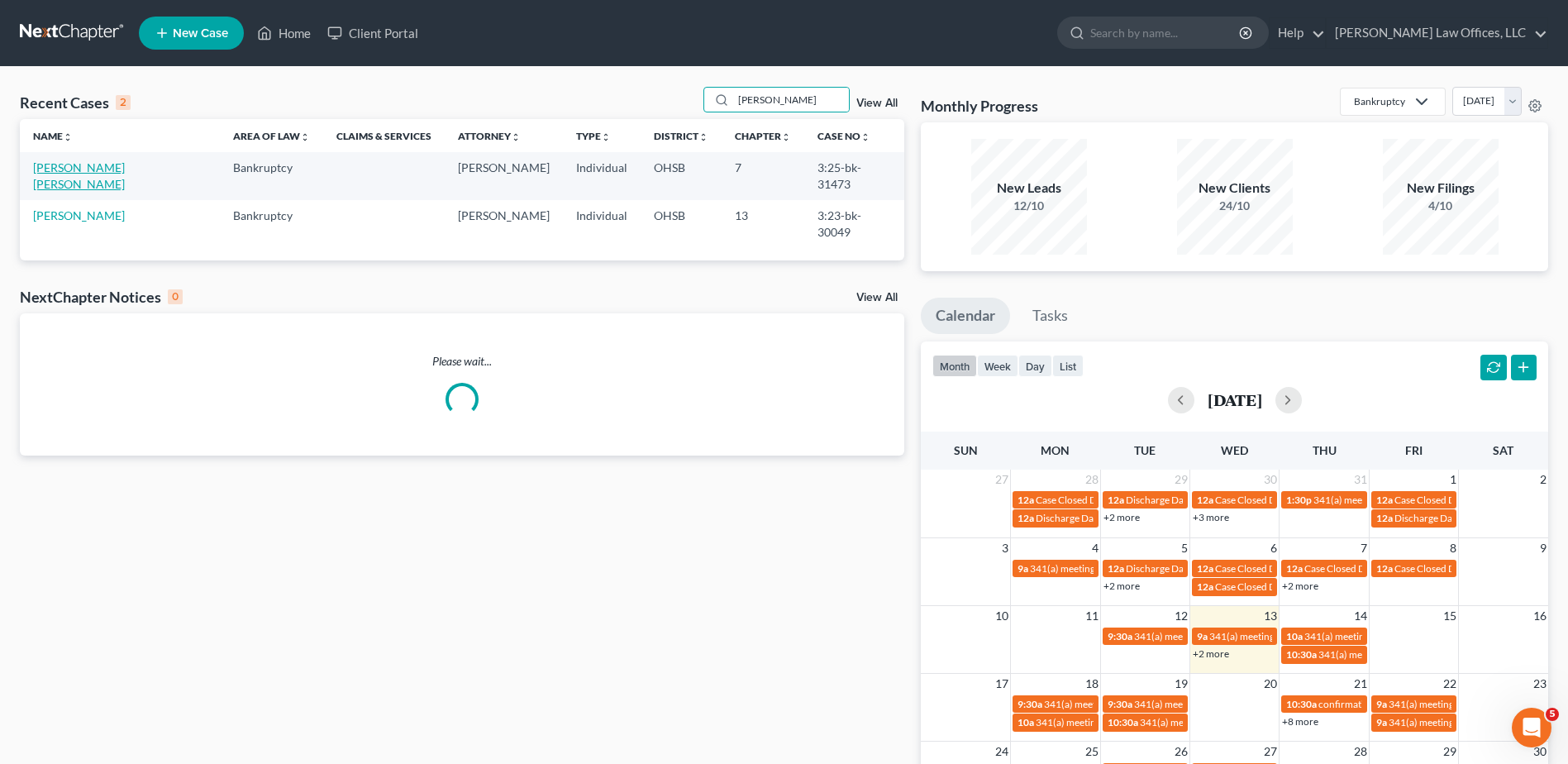
click at [114, 169] on link "Trammell Jackson, LaChelle" at bounding box center [78, 175] width 92 height 31
select select "4"
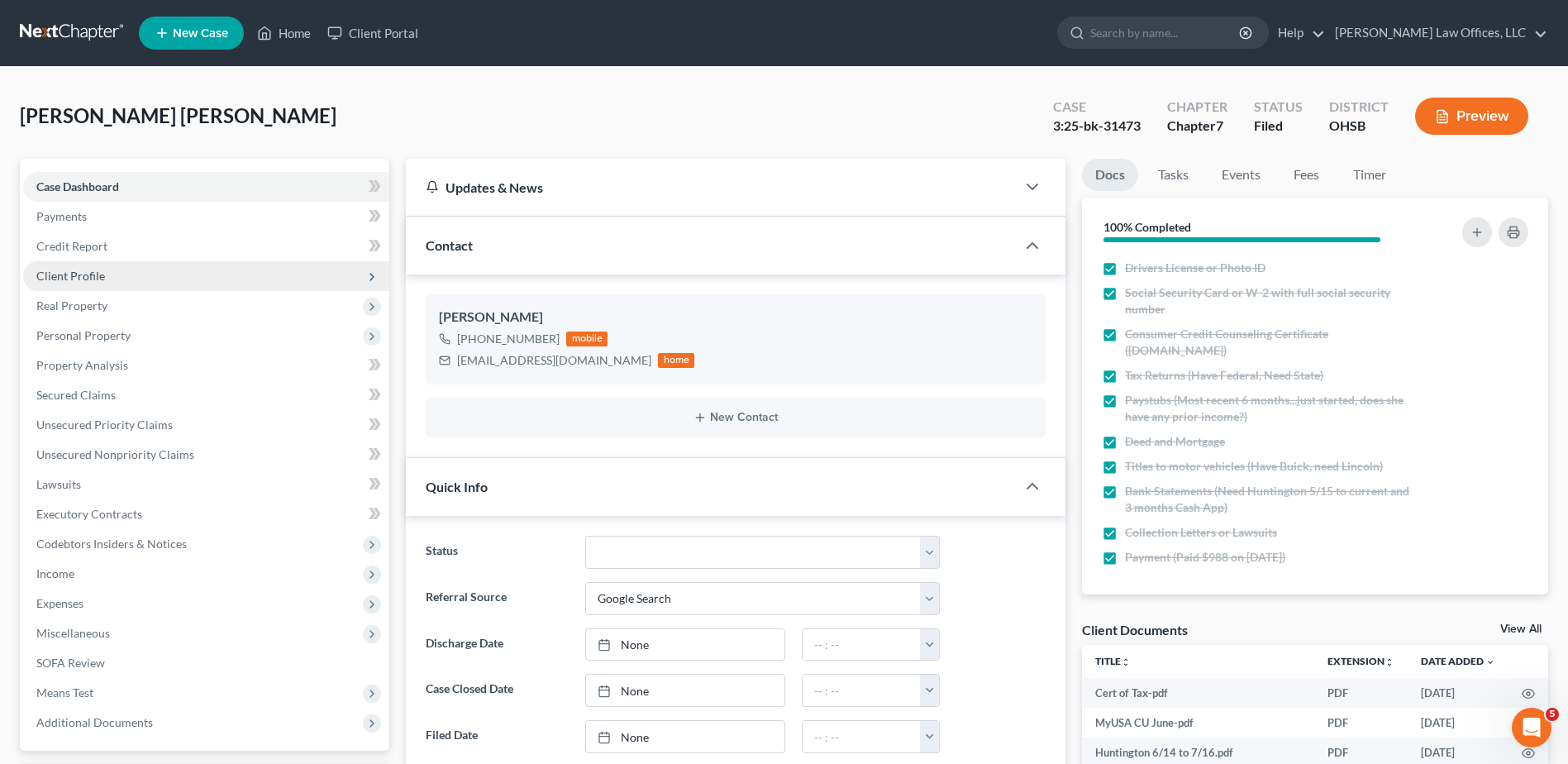
click at [98, 273] on span "Client Profile" at bounding box center [71, 275] width 69 height 14
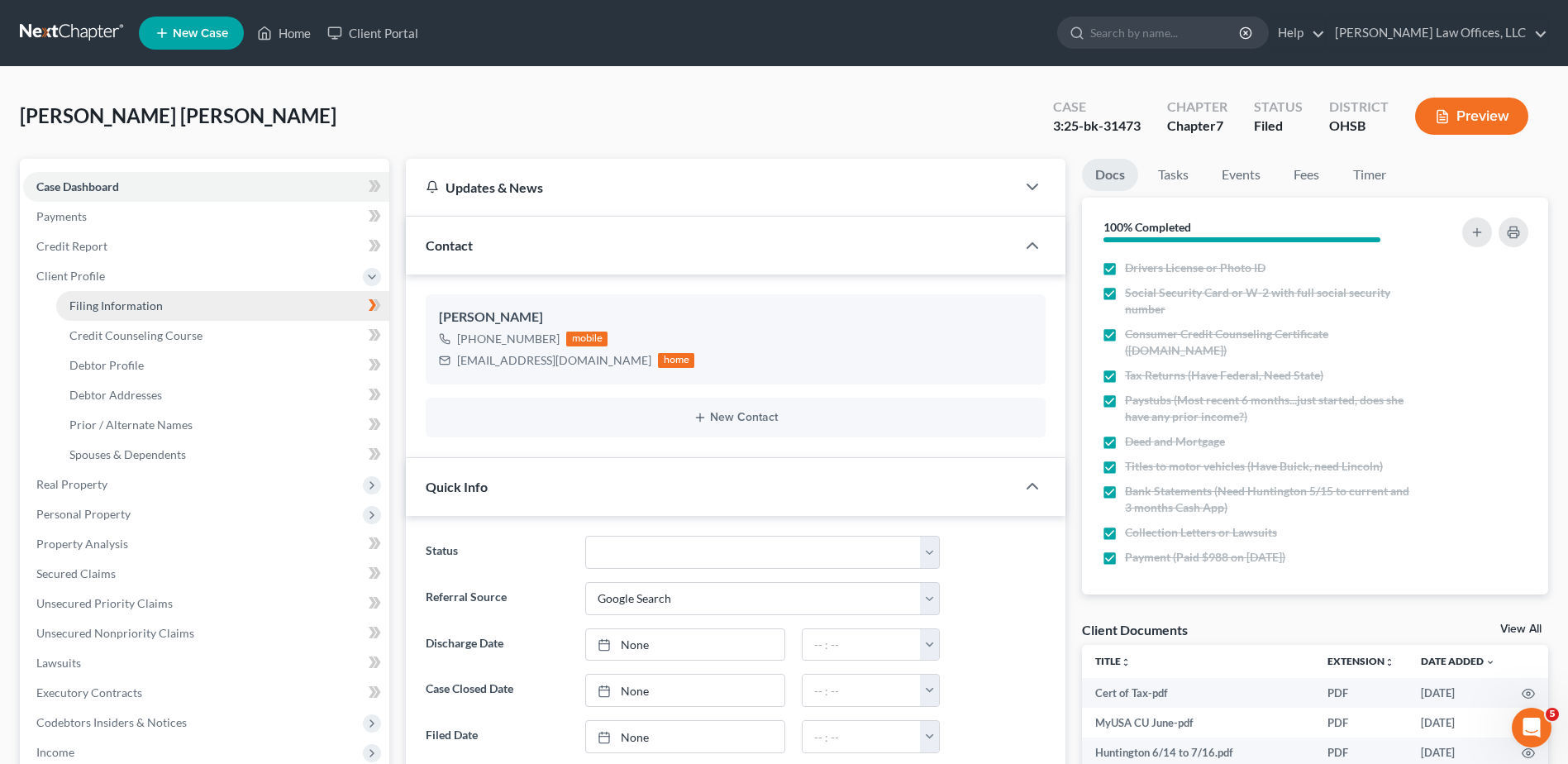
click at [97, 304] on span "Filing Information" at bounding box center [115, 304] width 94 height 14
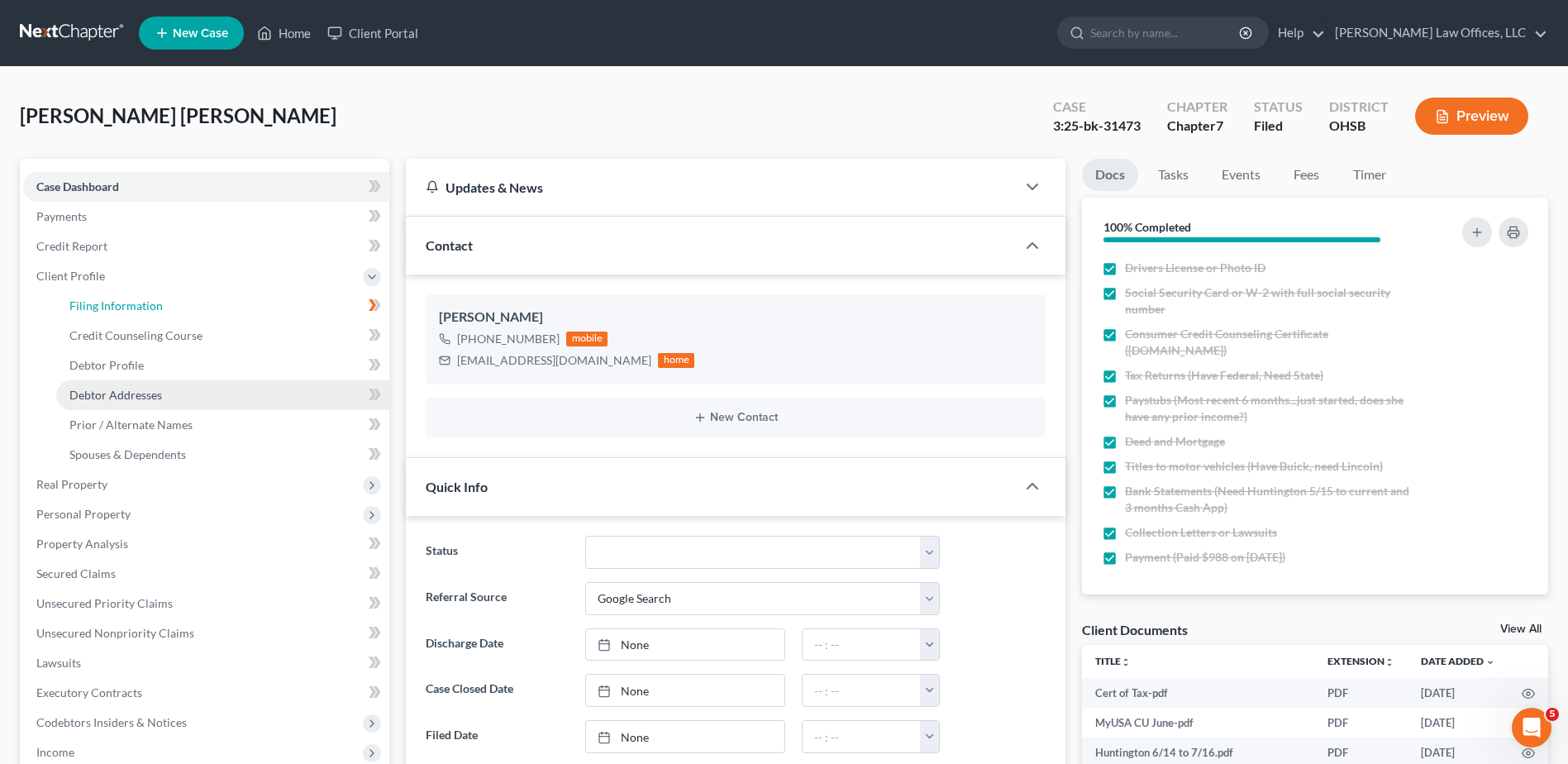
select select "1"
select select "0"
select select "36"
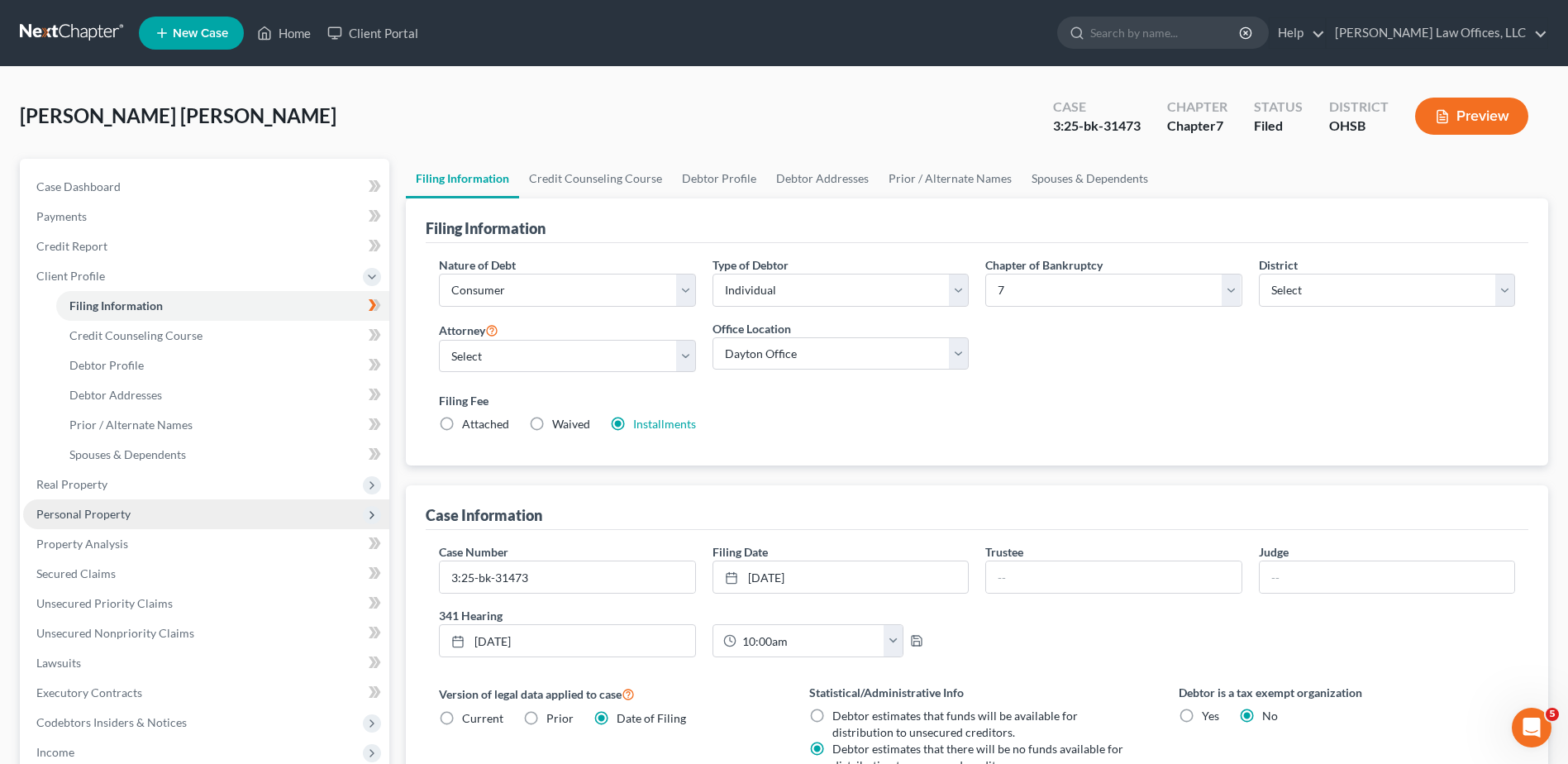
click at [87, 512] on span "Personal Property" at bounding box center [84, 513] width 94 height 14
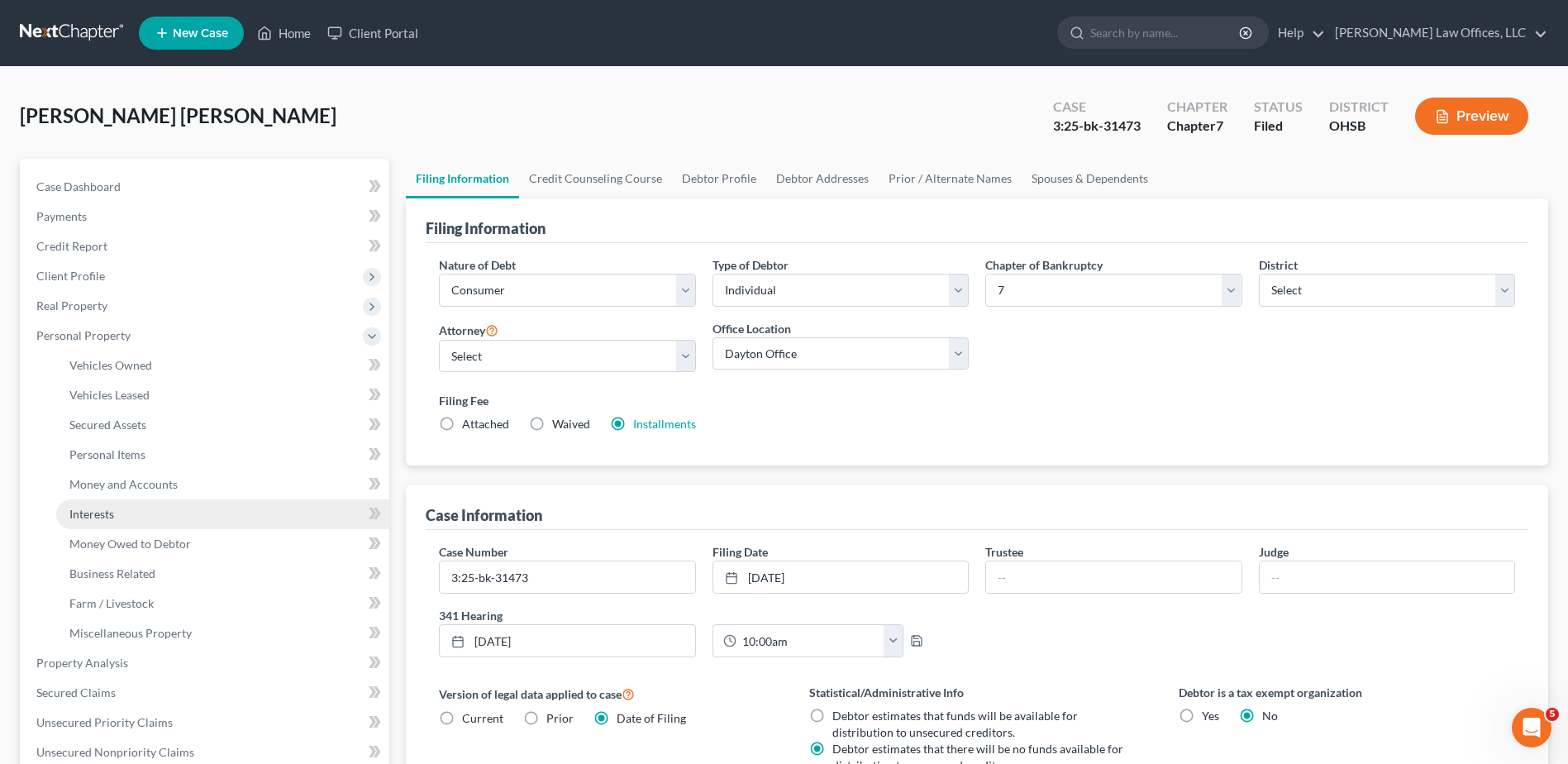
click at [101, 517] on span "Interests" at bounding box center [91, 513] width 45 height 14
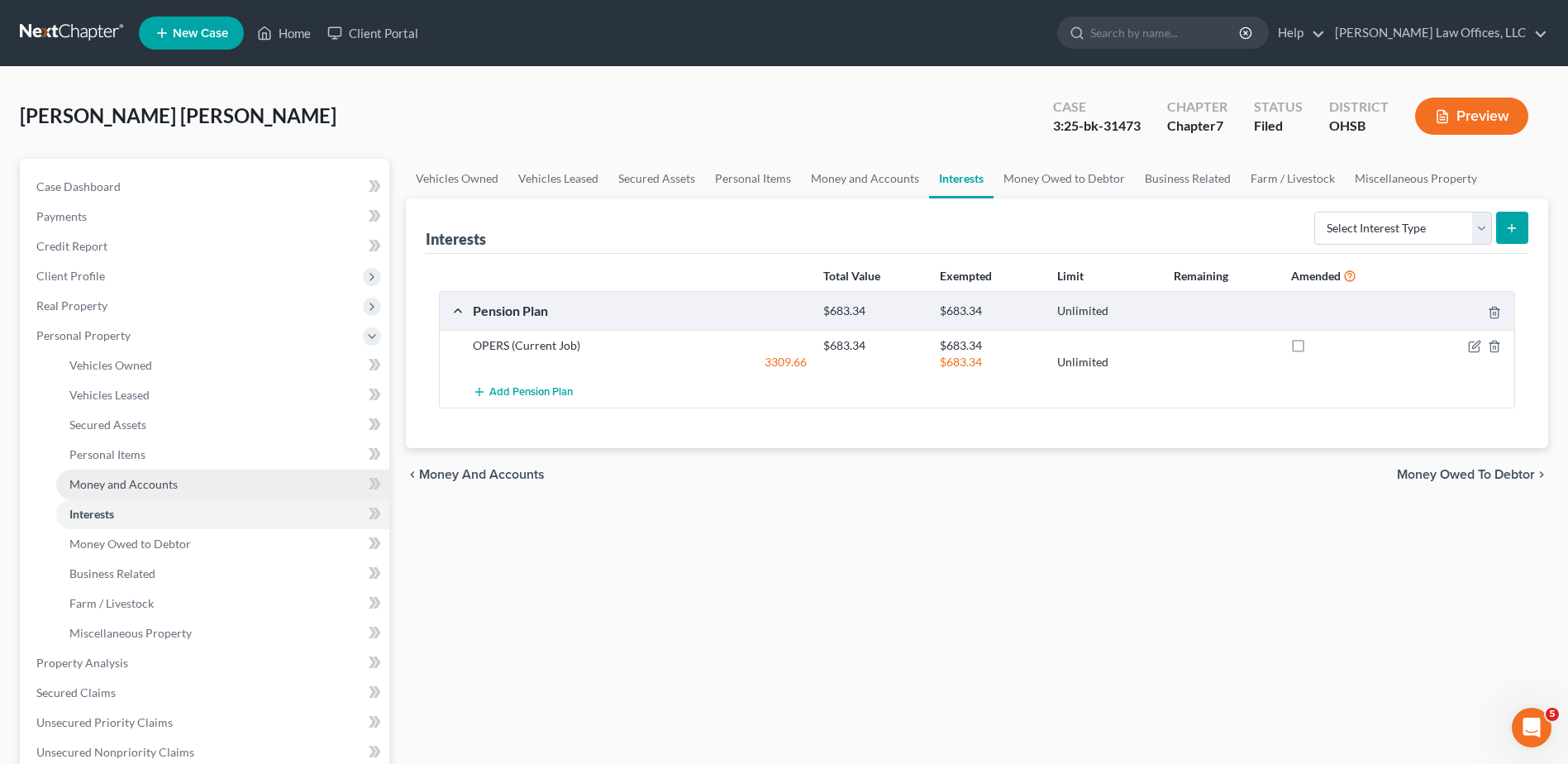
click at [147, 483] on span "Money and Accounts" at bounding box center [123, 483] width 108 height 14
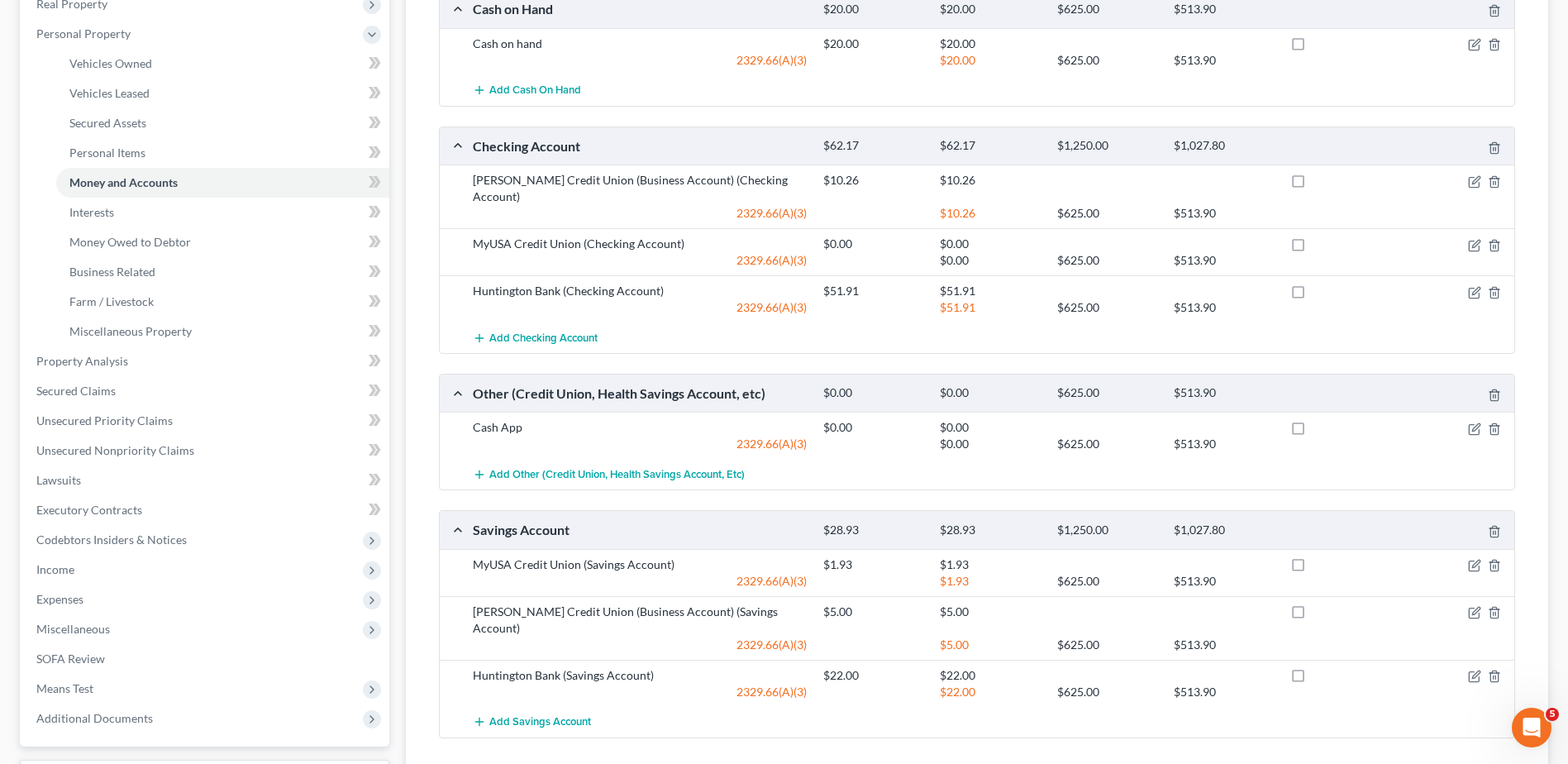
scroll to position [331, 0]
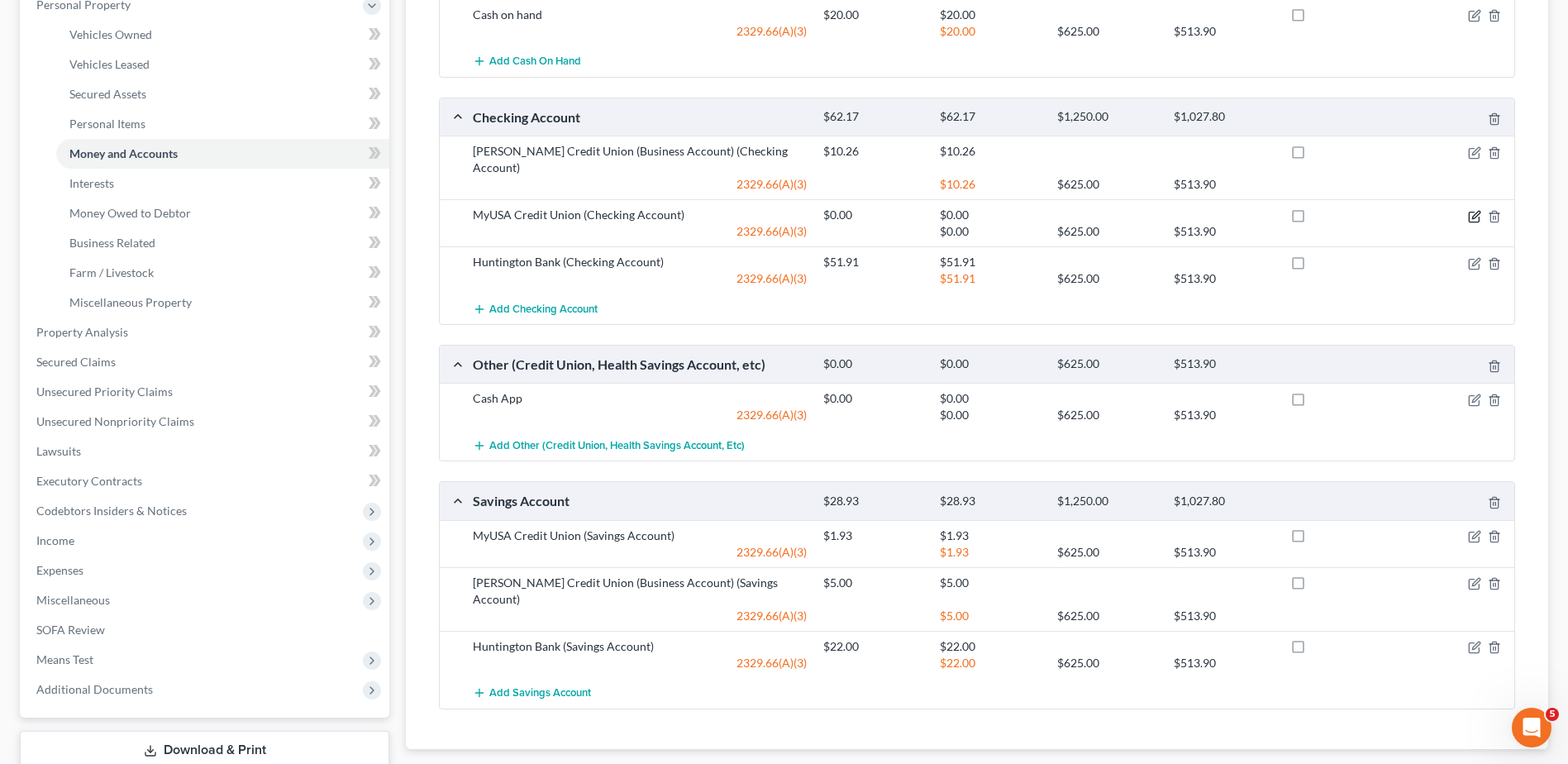
click at [1469, 210] on icon "button" at bounding box center [1474, 216] width 14 height 14
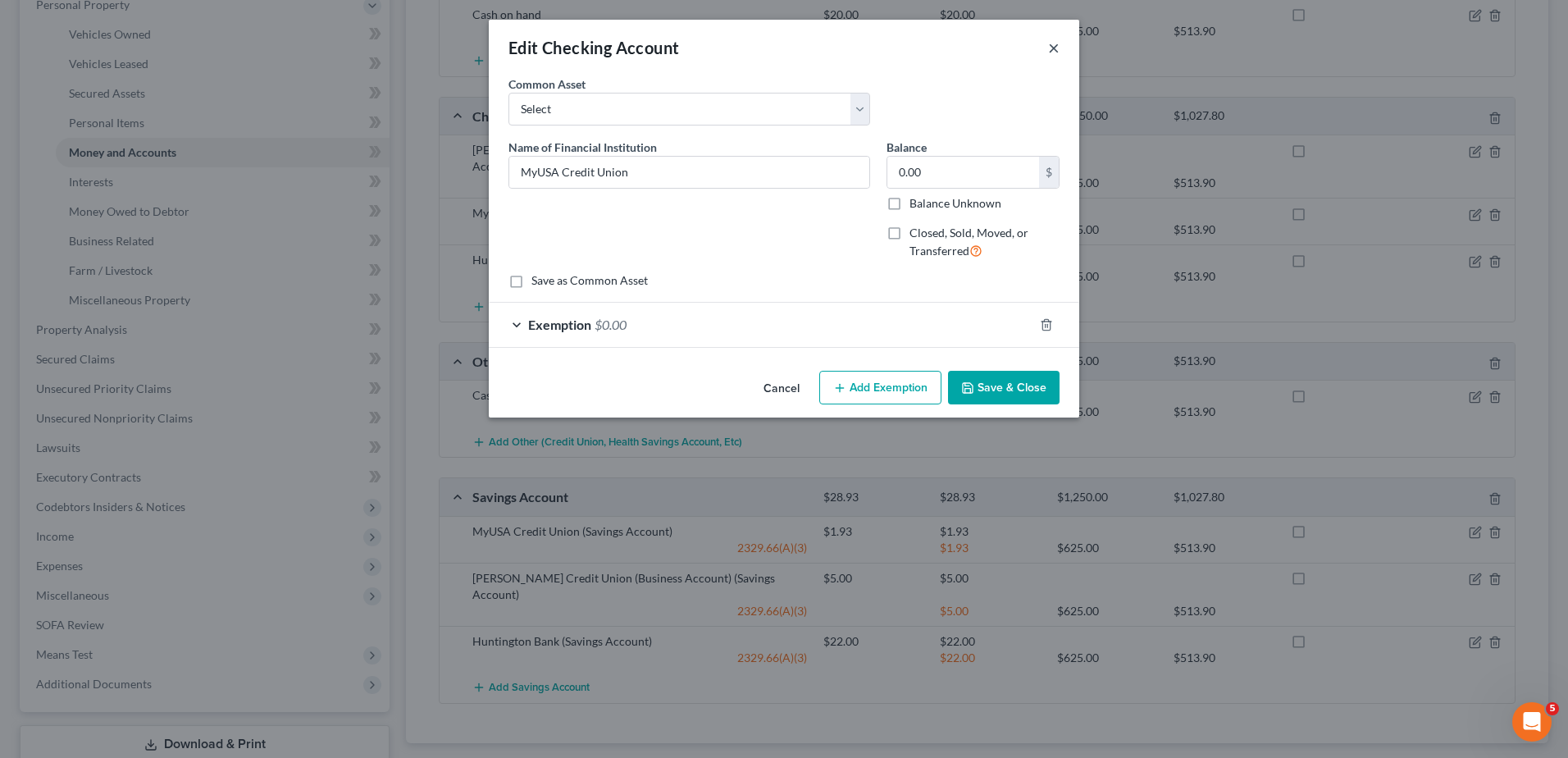
click at [1050, 47] on button "×" at bounding box center [1054, 48] width 12 height 20
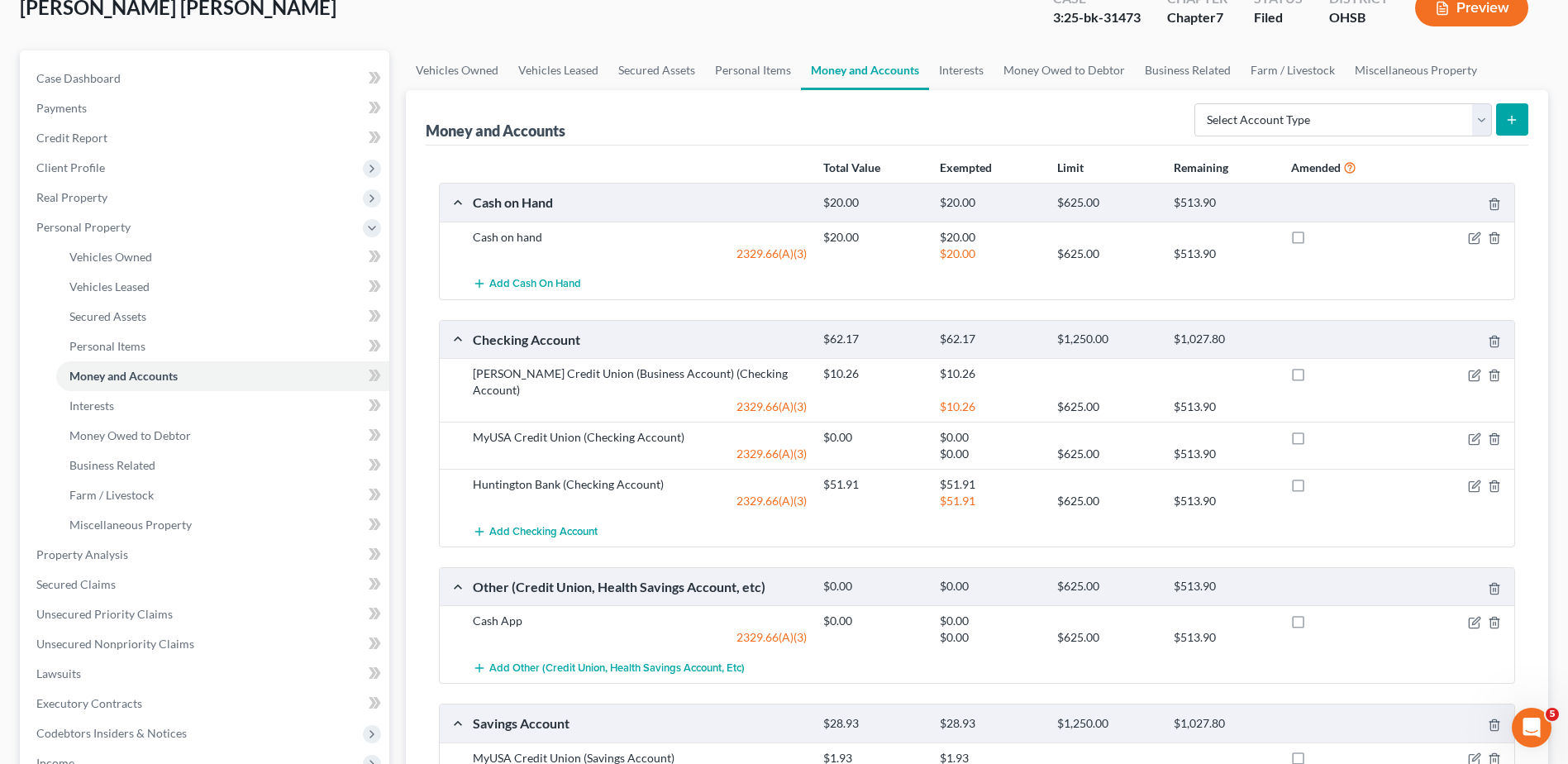
scroll to position [0, 0]
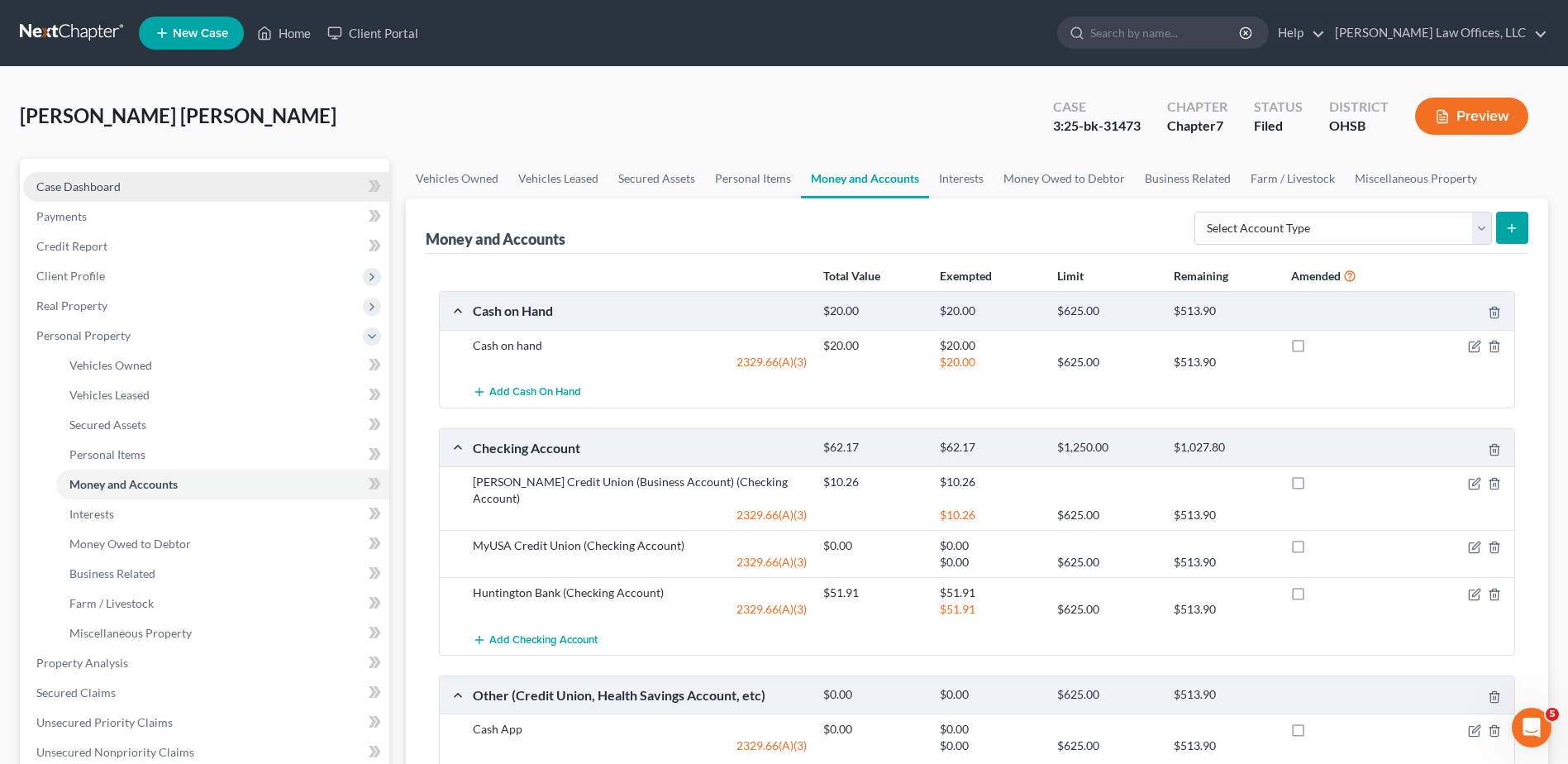
click at [129, 185] on link "Case Dashboard" at bounding box center [205, 186] width 366 height 30
select select "4"
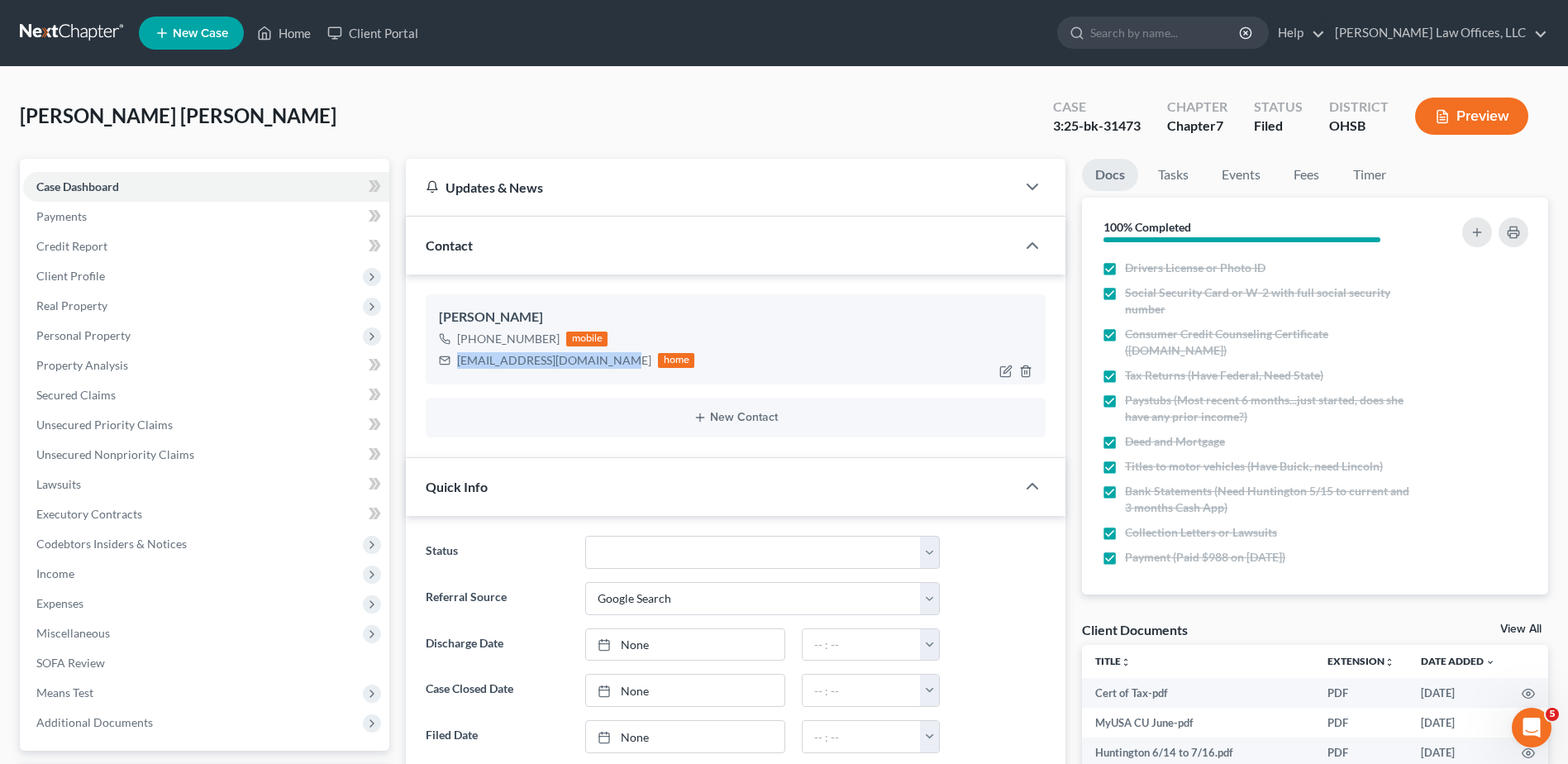
drag, startPoint x: 599, startPoint y: 362, endPoint x: 452, endPoint y: 360, distance: 147.0
click at [452, 360] on div "lachelledjackson@gmail.com home" at bounding box center [566, 361] width 255 height 22
drag, startPoint x: 454, startPoint y: 360, endPoint x: 472, endPoint y: 362, distance: 18.1
copy div "lachelledjackson@gmail.com"
drag, startPoint x: 293, startPoint y: 29, endPoint x: 307, endPoint y: 39, distance: 17.2
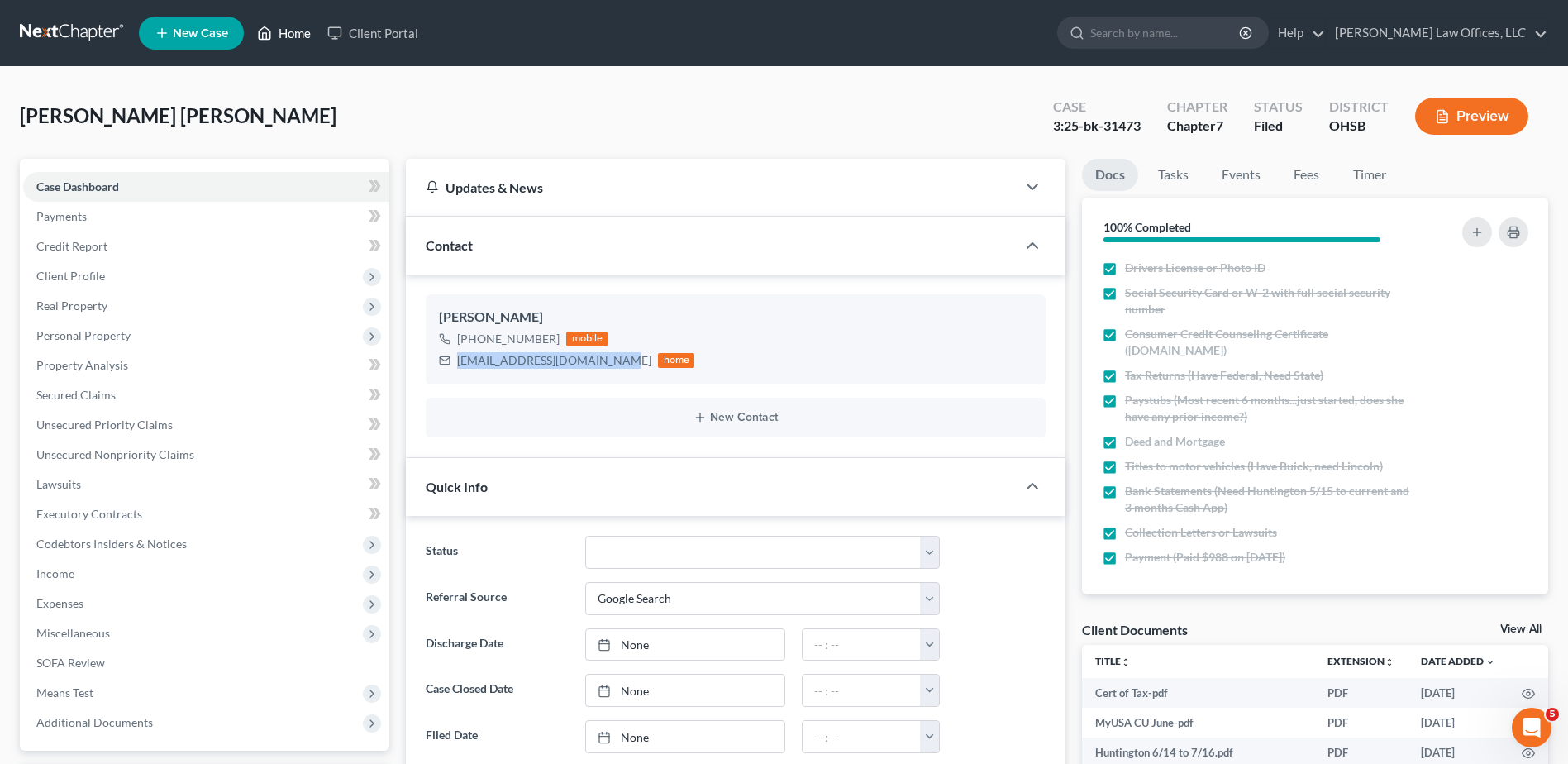
click at [293, 29] on link "Home" at bounding box center [283, 33] width 70 height 30
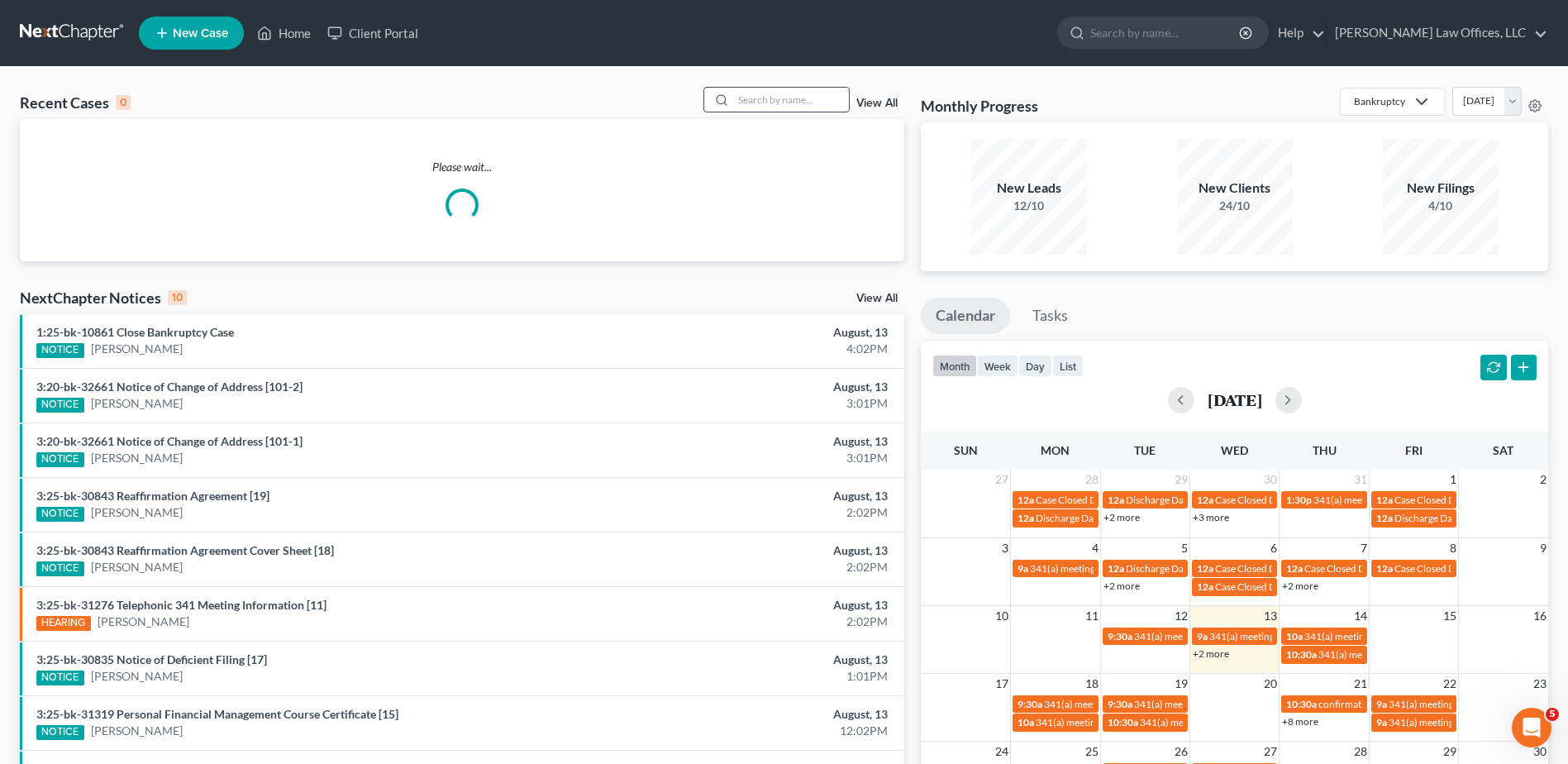
click at [766, 104] on input "search" at bounding box center [790, 99] width 115 height 24
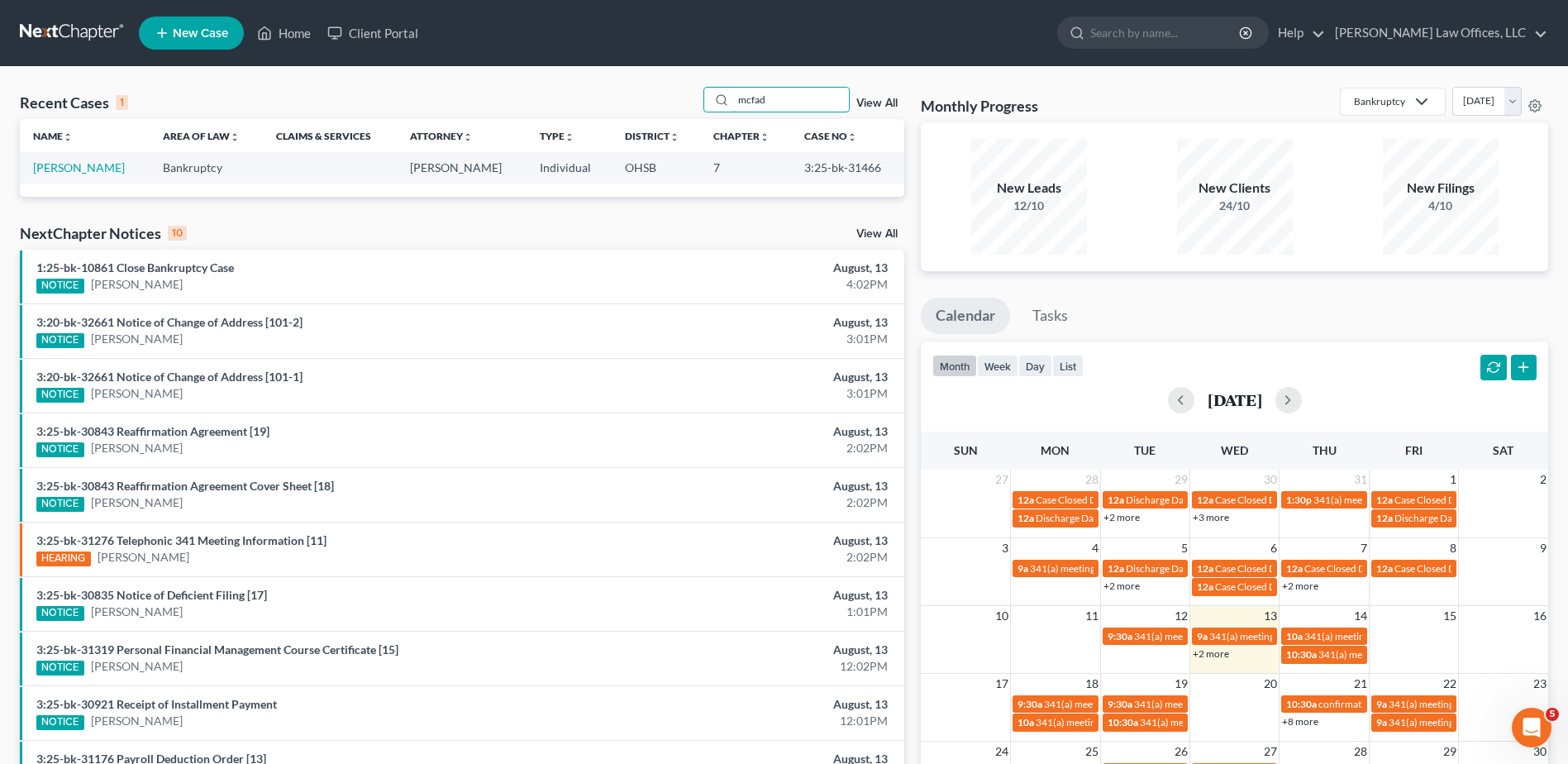
type input "mcfad"
click at [69, 167] on link "McFadgion, Janet" at bounding box center [78, 166] width 92 height 14
select select "0"
